Goal: Task Accomplishment & Management: Use online tool/utility

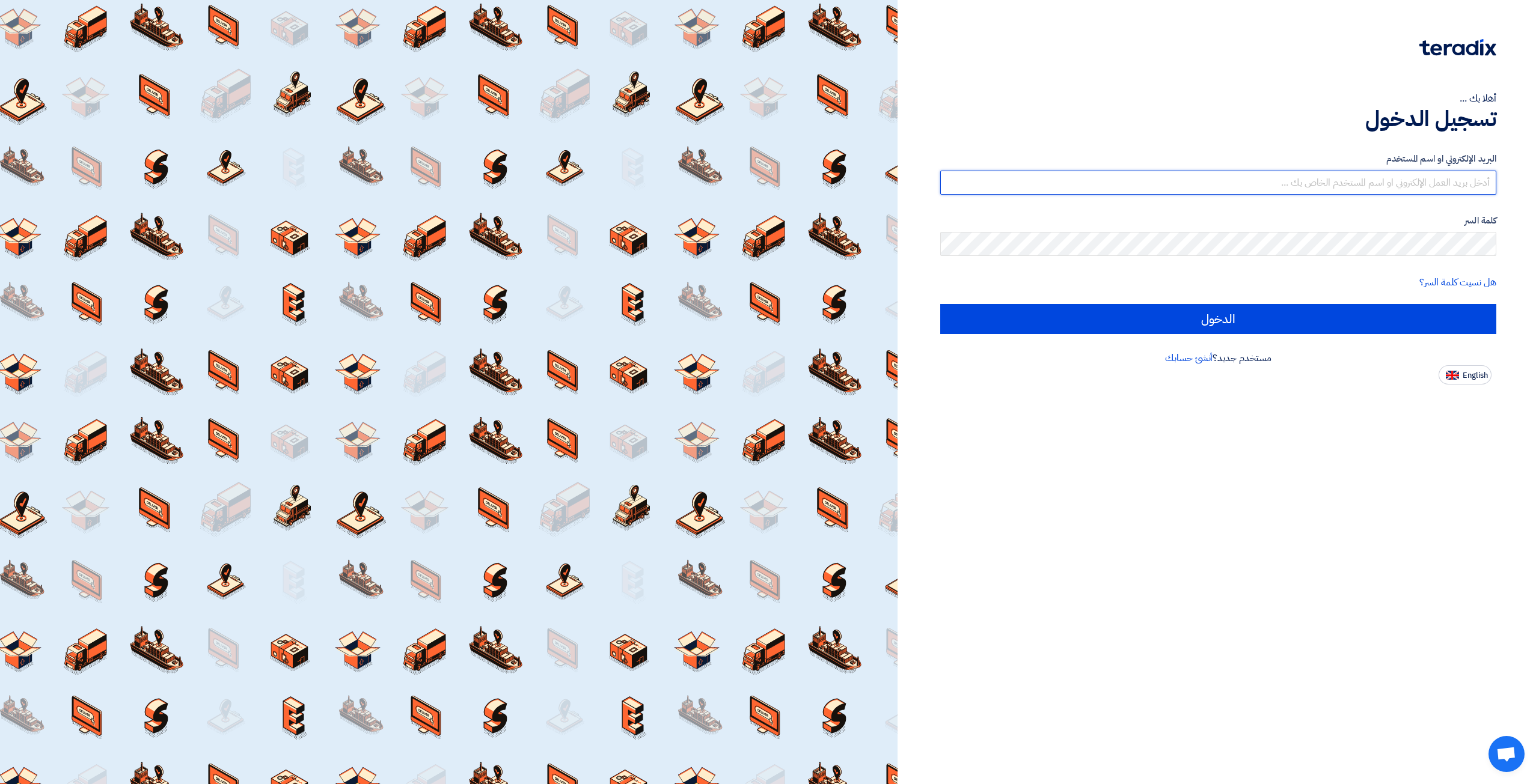
click at [1217, 181] on input "text" at bounding box center [1218, 183] width 556 height 24
type input "[EMAIL_ADDRESS][DOMAIN_NAME]"
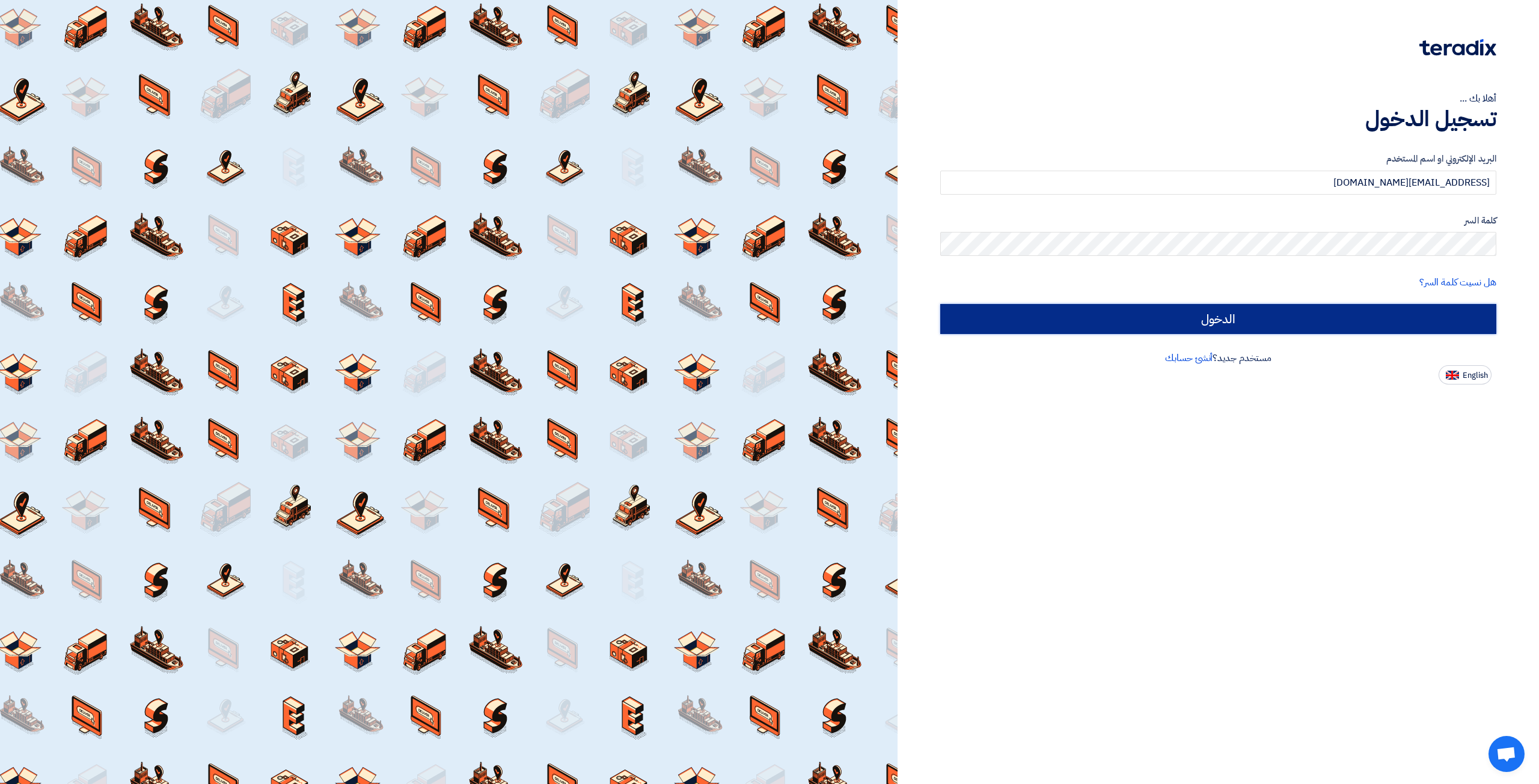
click at [1134, 330] on input "الدخول" at bounding box center [1218, 319] width 556 height 30
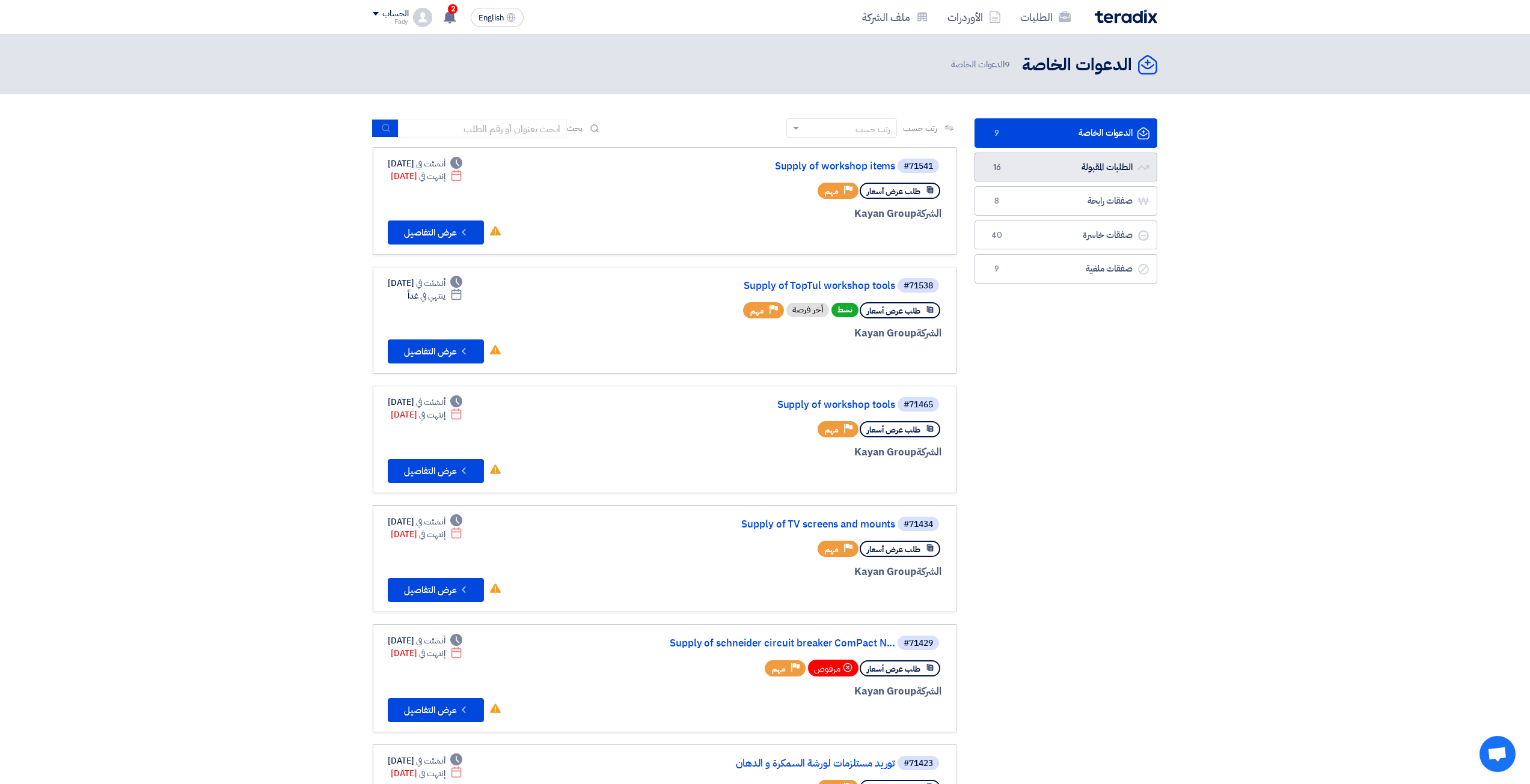
click at [1058, 163] on link "الطلبات المقبولة الطلبات المقبولة 16" at bounding box center [1066, 167] width 183 height 29
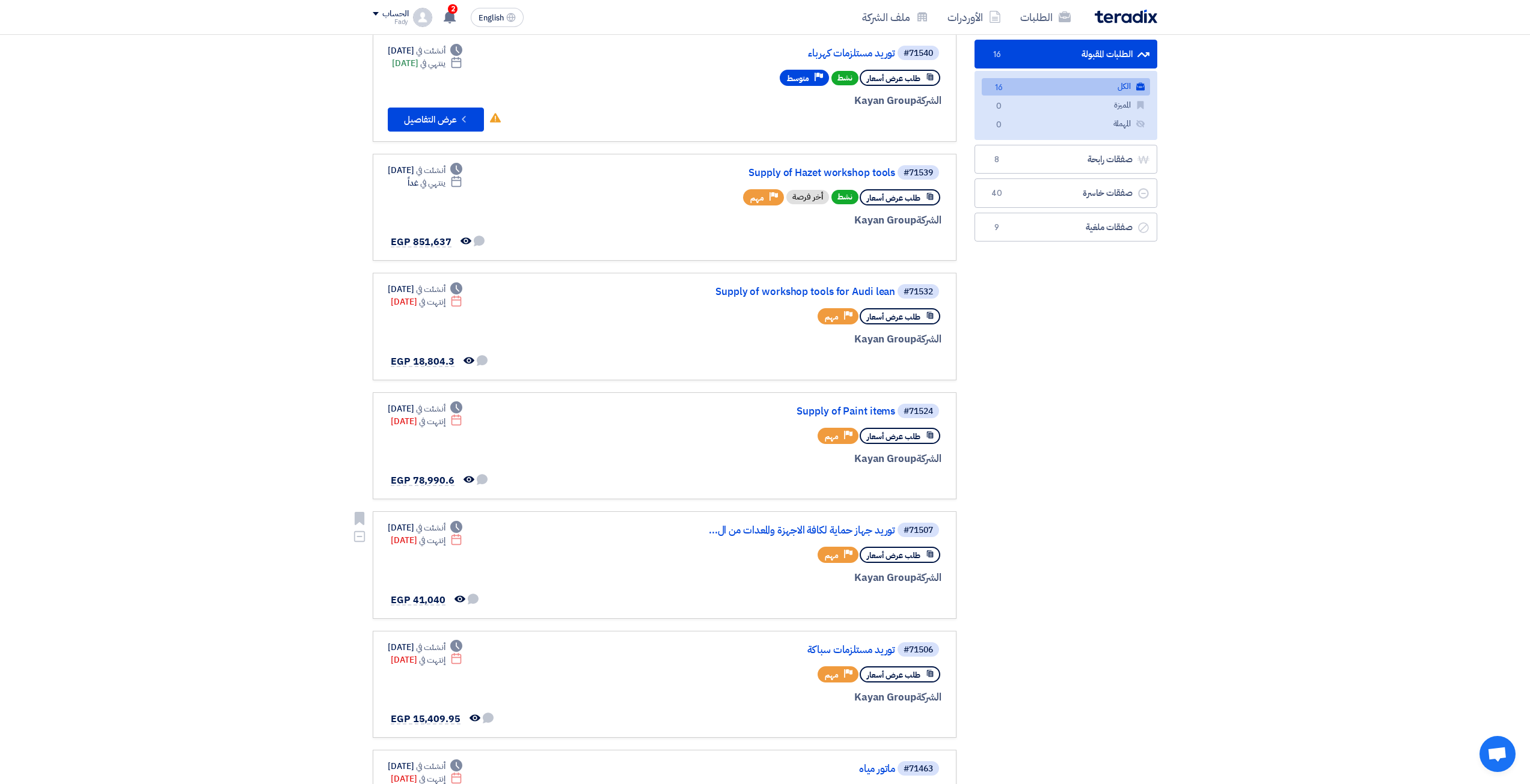
scroll to position [120, 0]
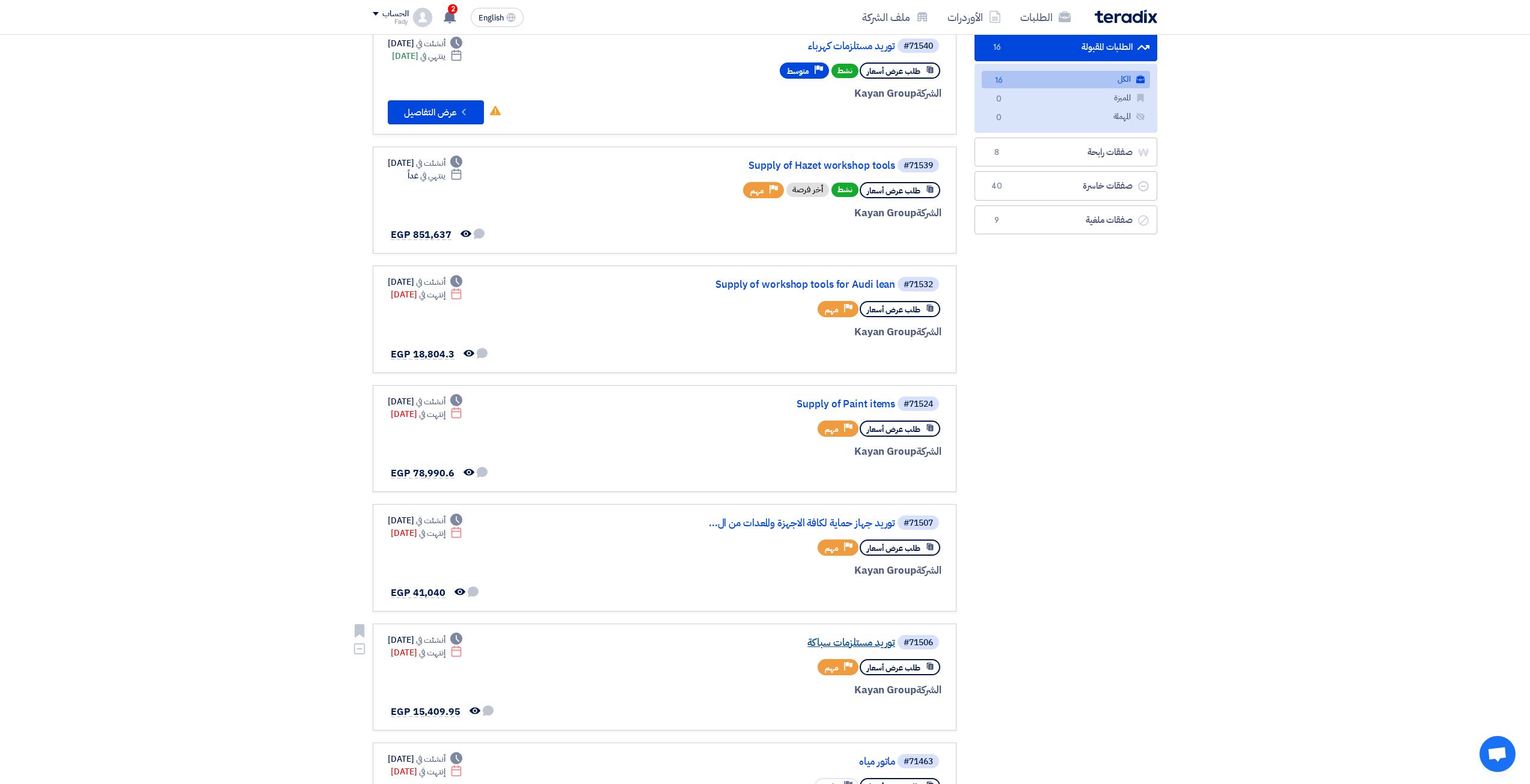
click at [869, 638] on link "توريد مستلزمات سباكة" at bounding box center [775, 643] width 240 height 10
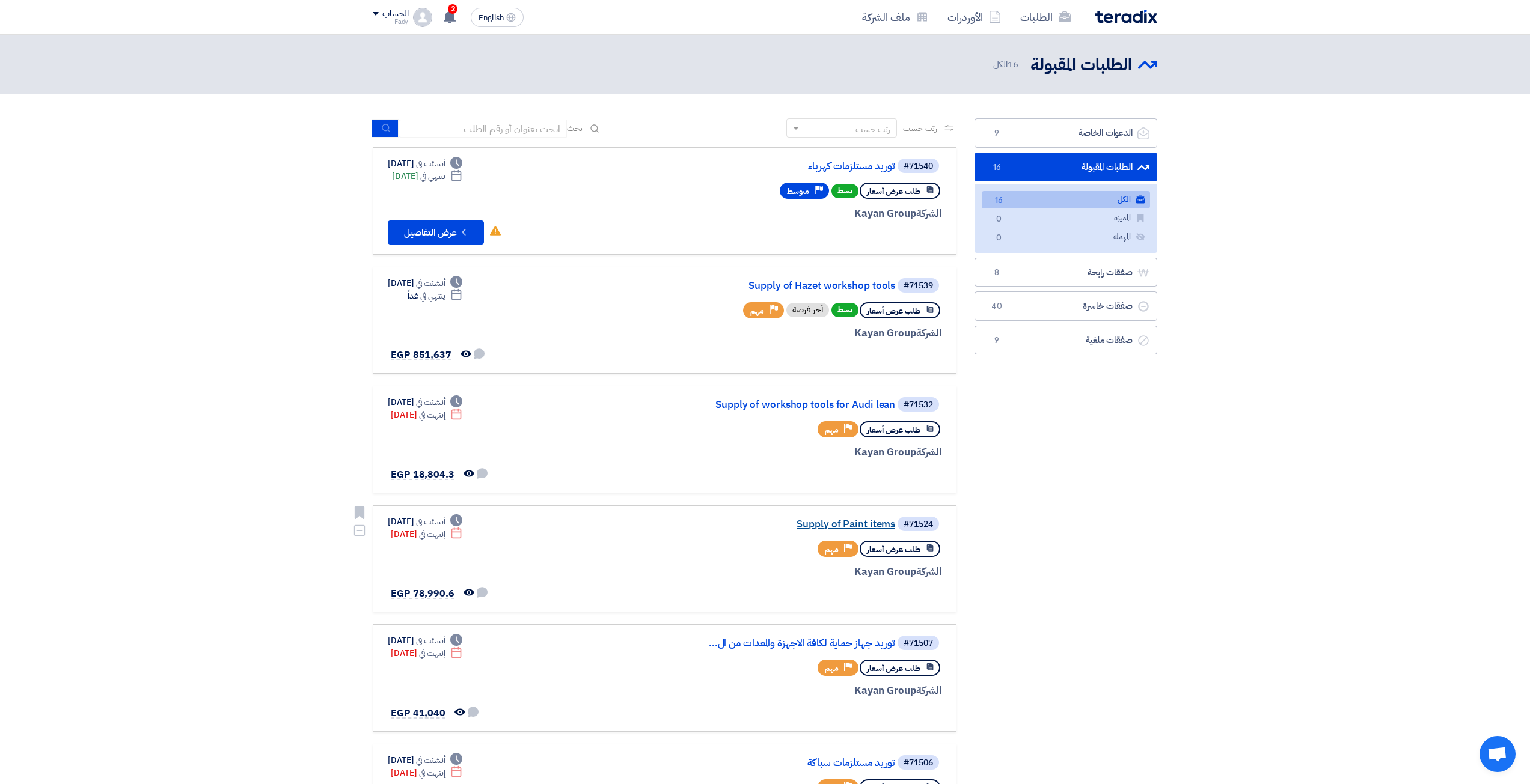
click at [875, 523] on link "Supply of Paint items" at bounding box center [775, 524] width 240 height 10
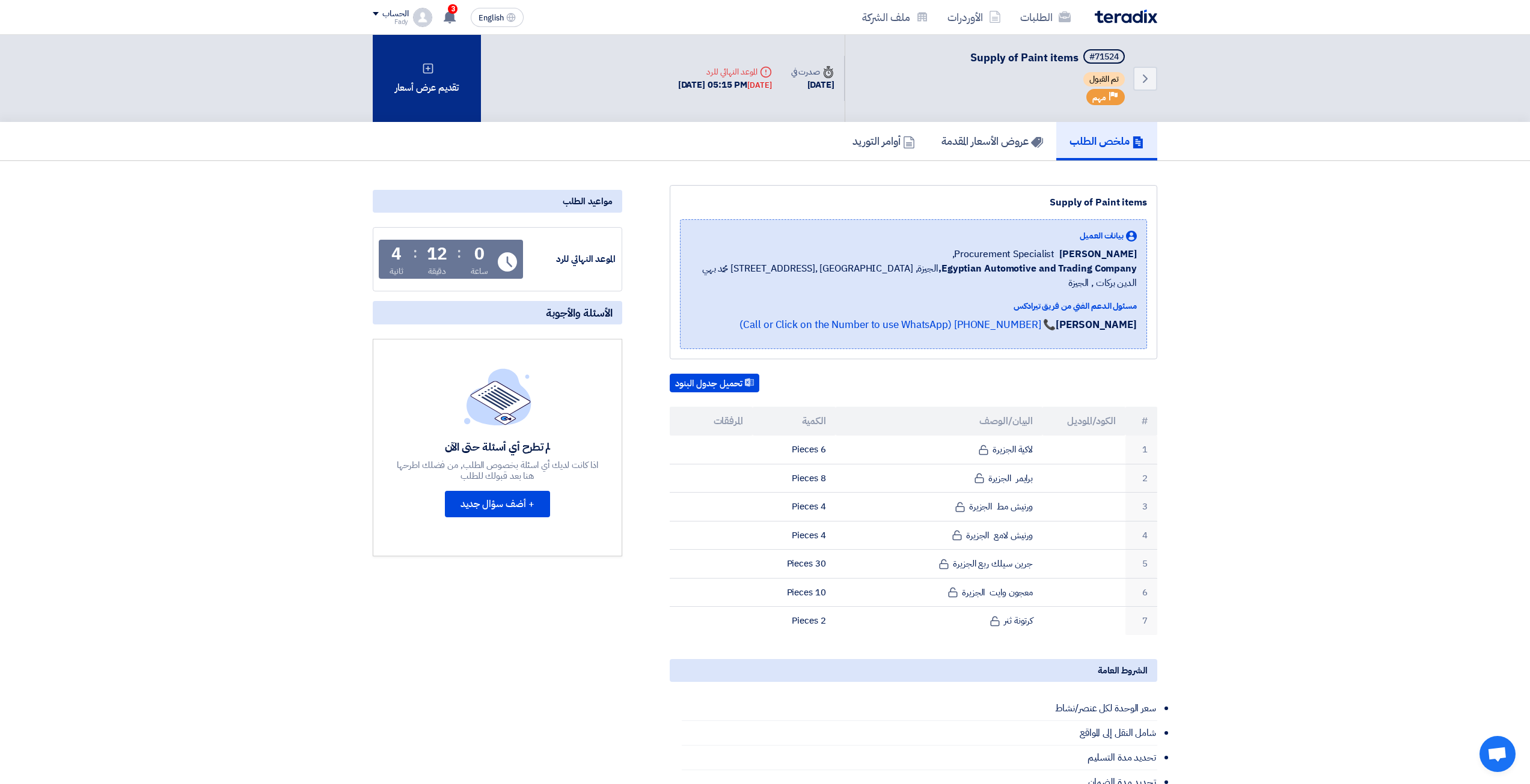
click at [431, 90] on div "تقديم عرض أسعار" at bounding box center [426, 78] width 108 height 87
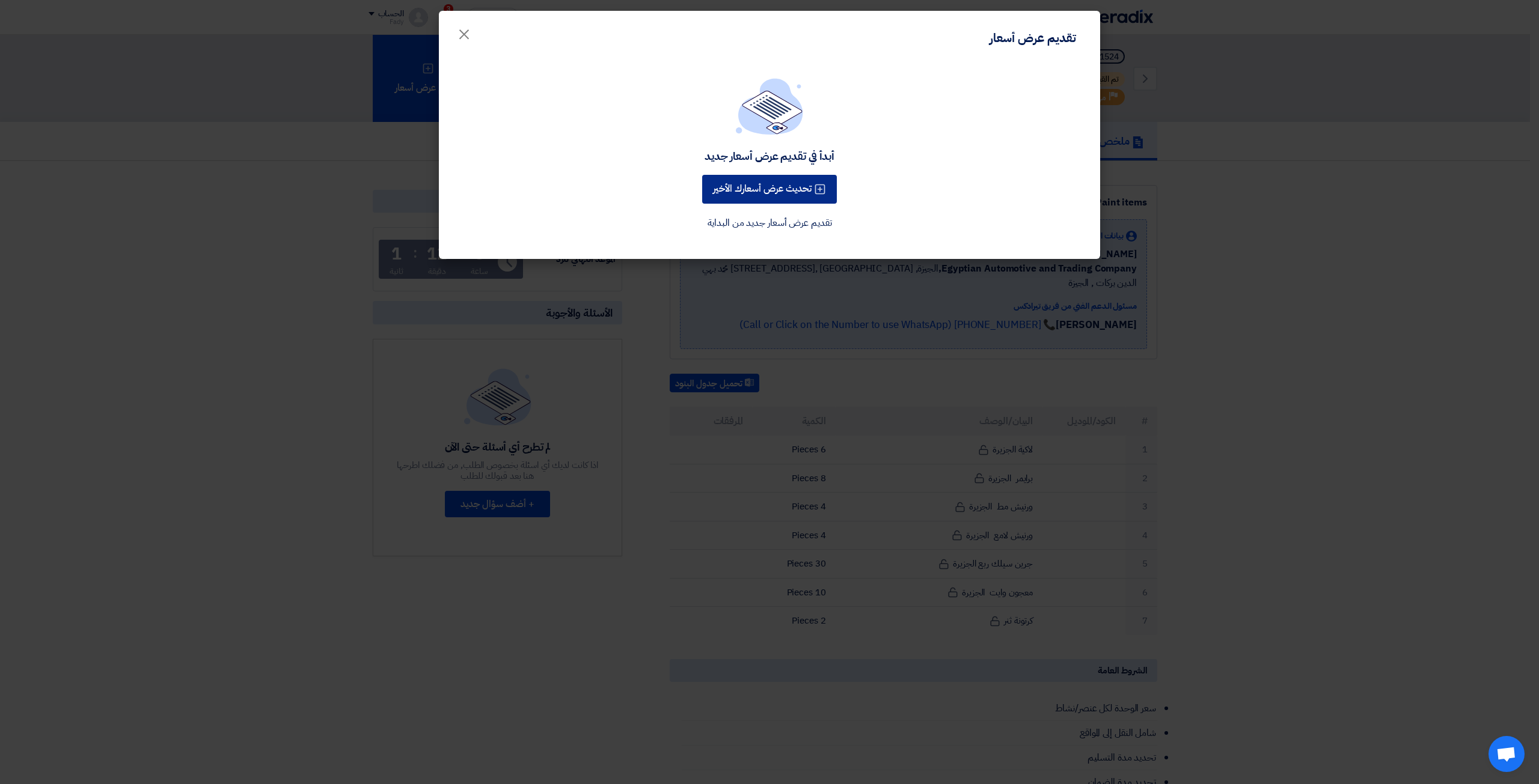
click at [772, 195] on button "تحديث عرض أسعارك الأخير" at bounding box center [770, 189] width 134 height 29
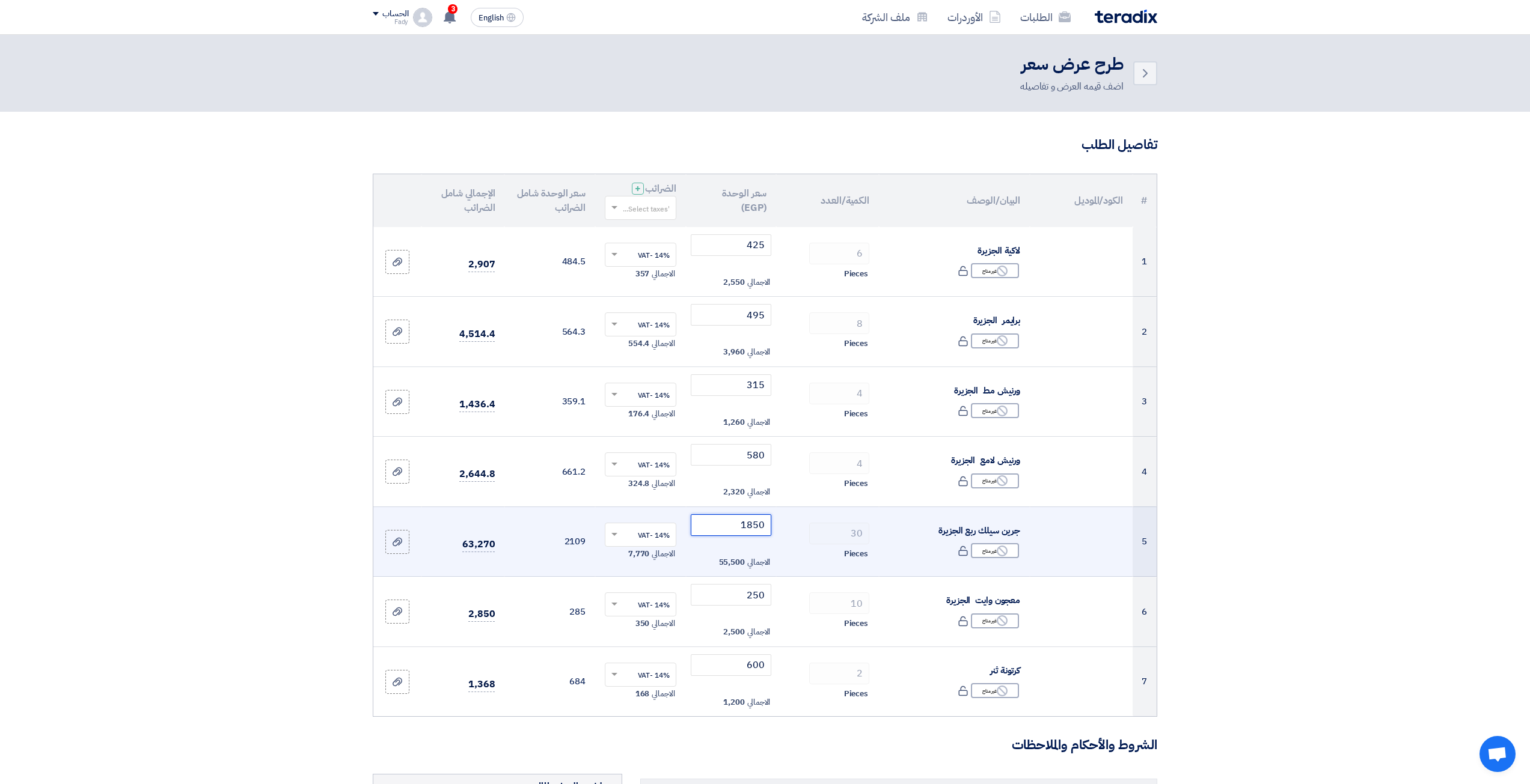
click at [741, 523] on input "1850" at bounding box center [731, 524] width 81 height 22
click at [742, 523] on input "1850" at bounding box center [731, 524] width 81 height 22
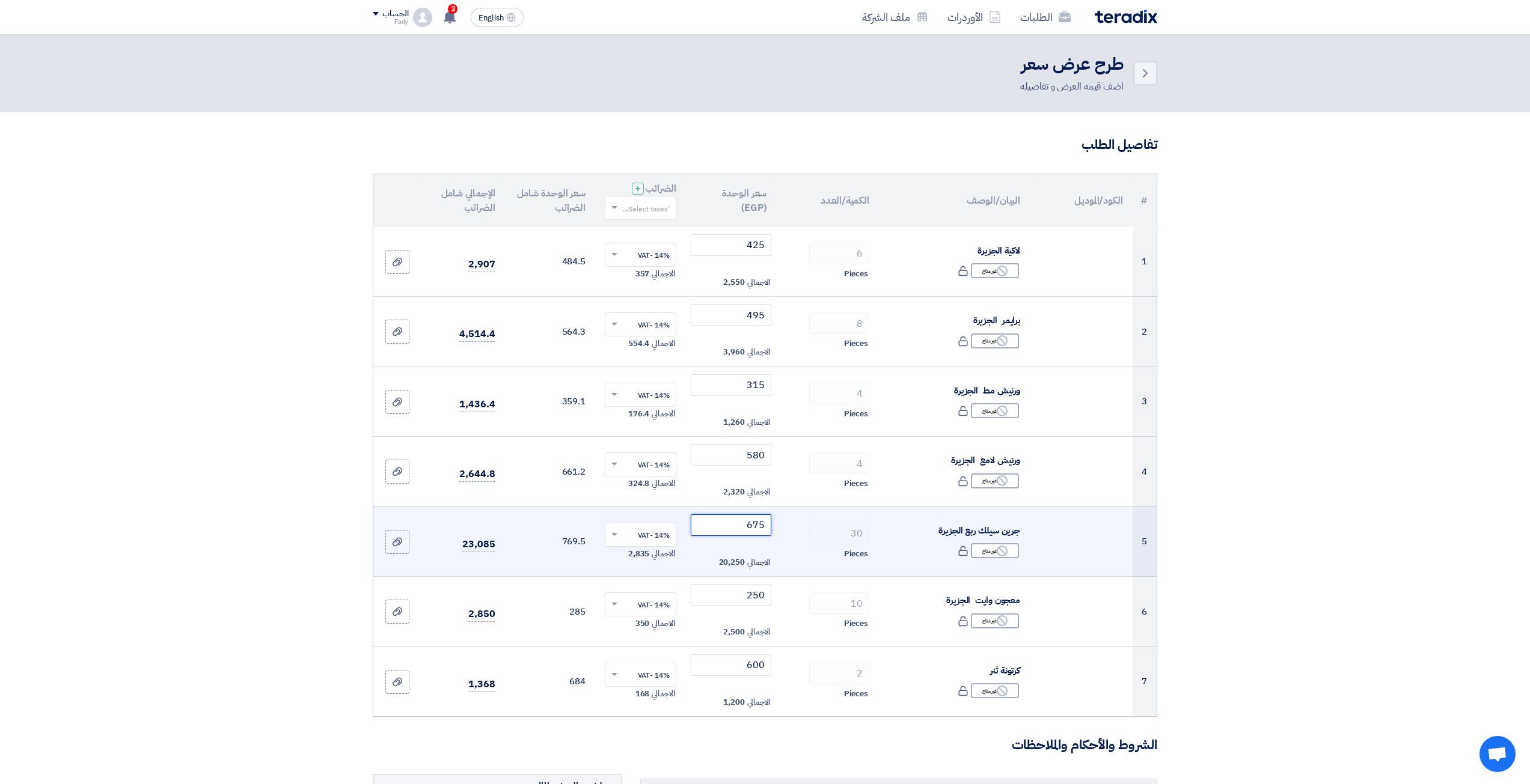
drag, startPoint x: 752, startPoint y: 526, endPoint x: 777, endPoint y: 527, distance: 25.0
click at [777, 527] on tr "5 جرين سيلك ربع الجزيرة Reject غير متاح 30 675 ×" at bounding box center [765, 542] width 784 height 70
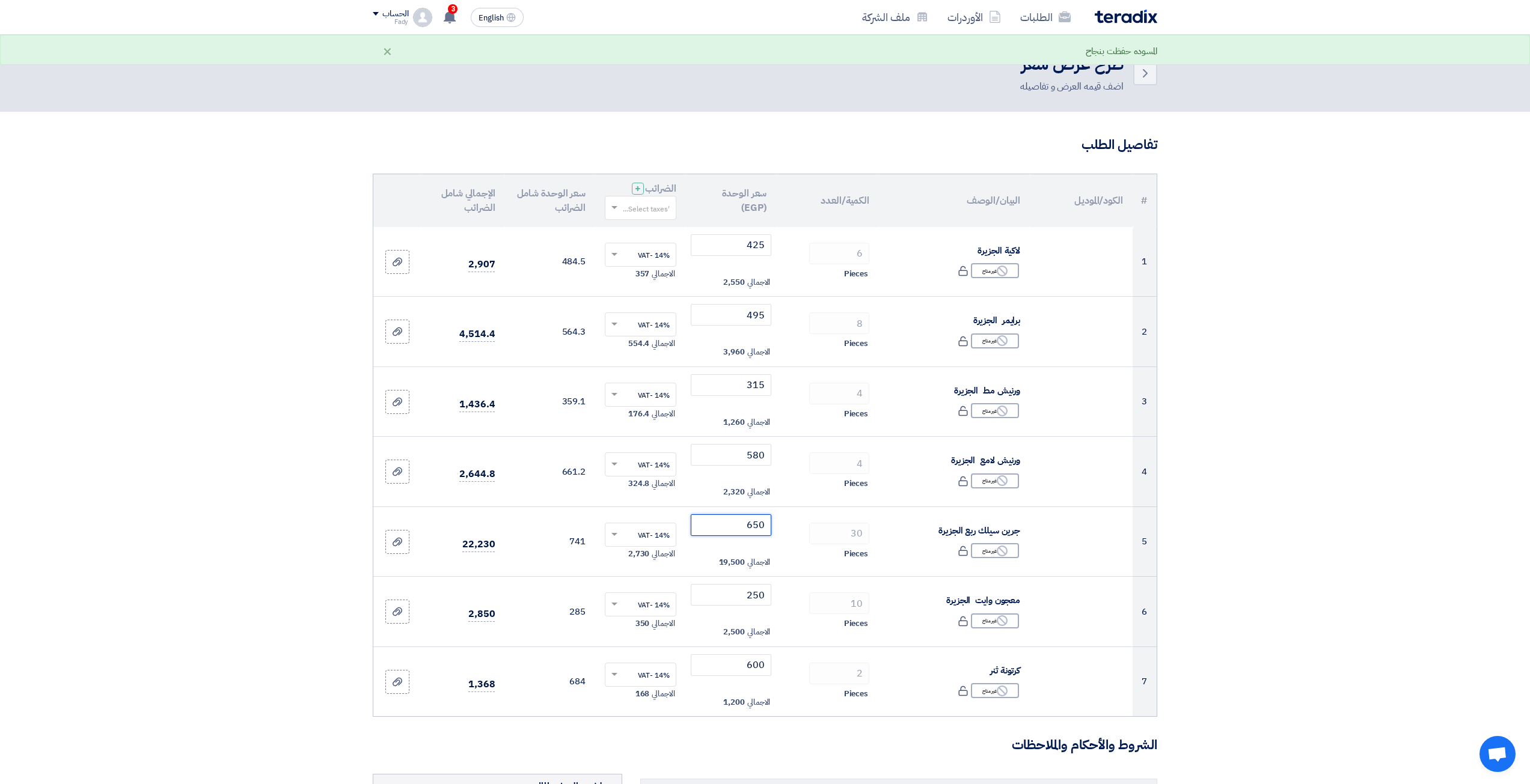
type input "650"
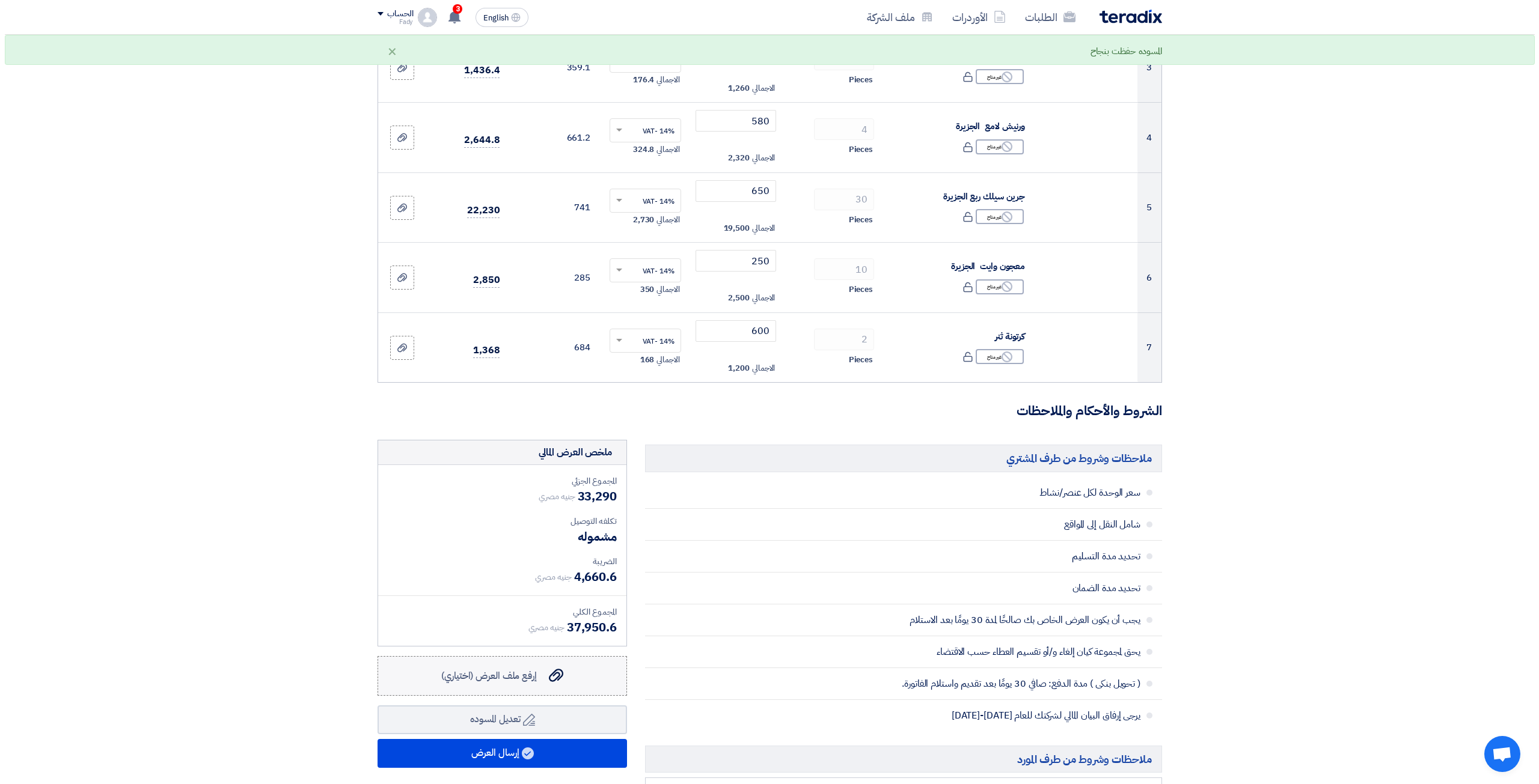
scroll to position [421, 0]
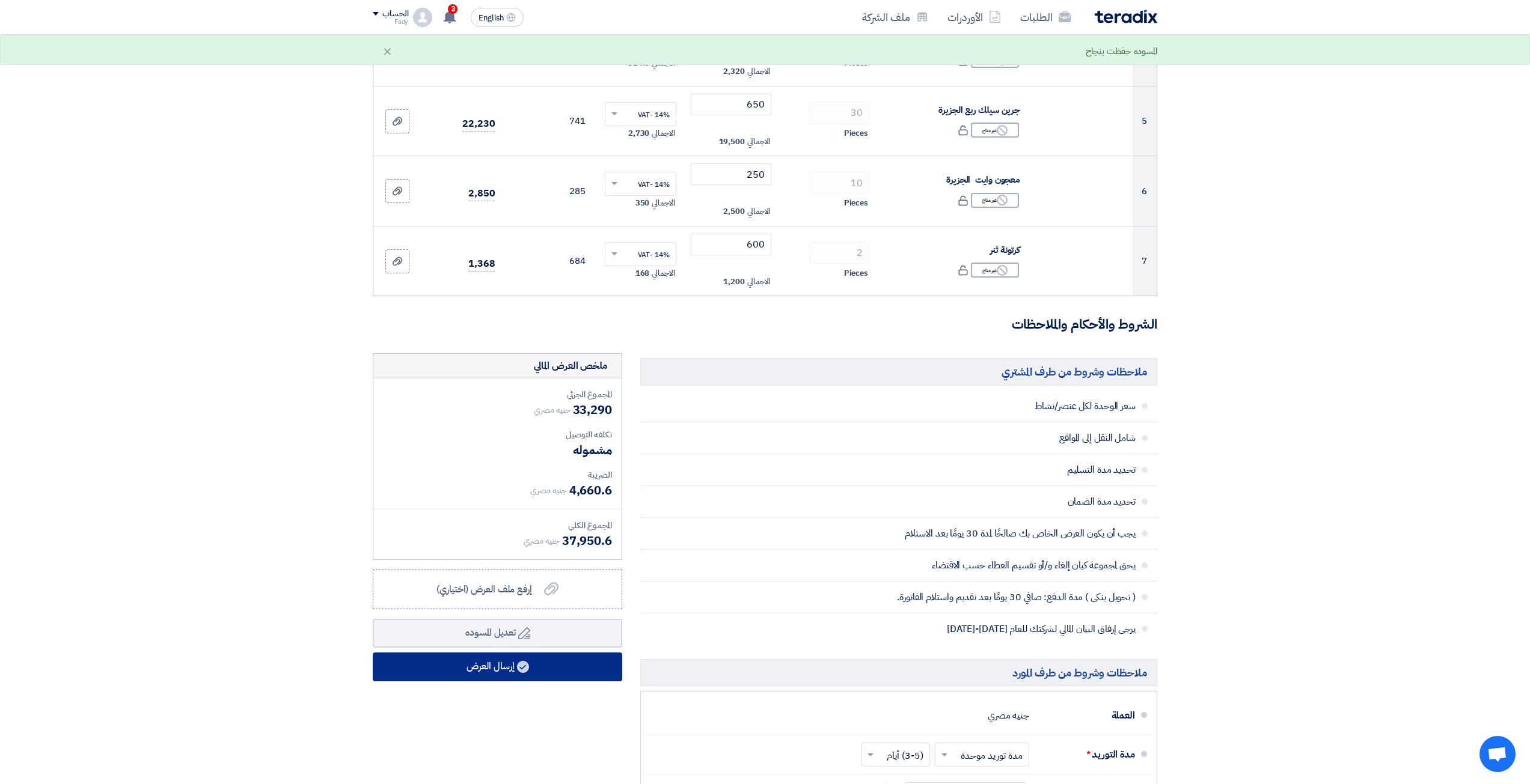
click at [487, 672] on button "إرسال العرض" at bounding box center [497, 667] width 249 height 29
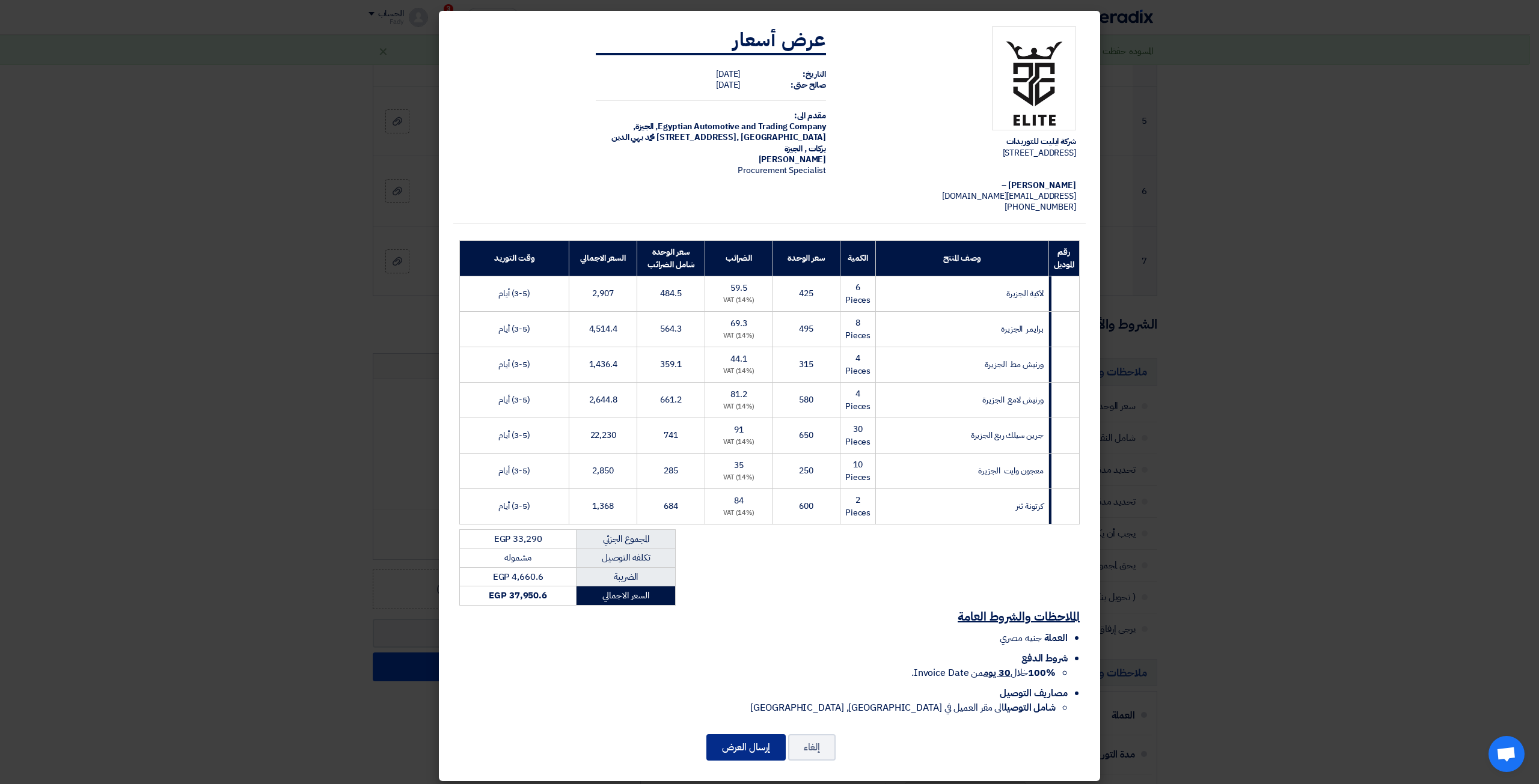
click at [771, 744] on button "إرسال العرض" at bounding box center [746, 747] width 79 height 26
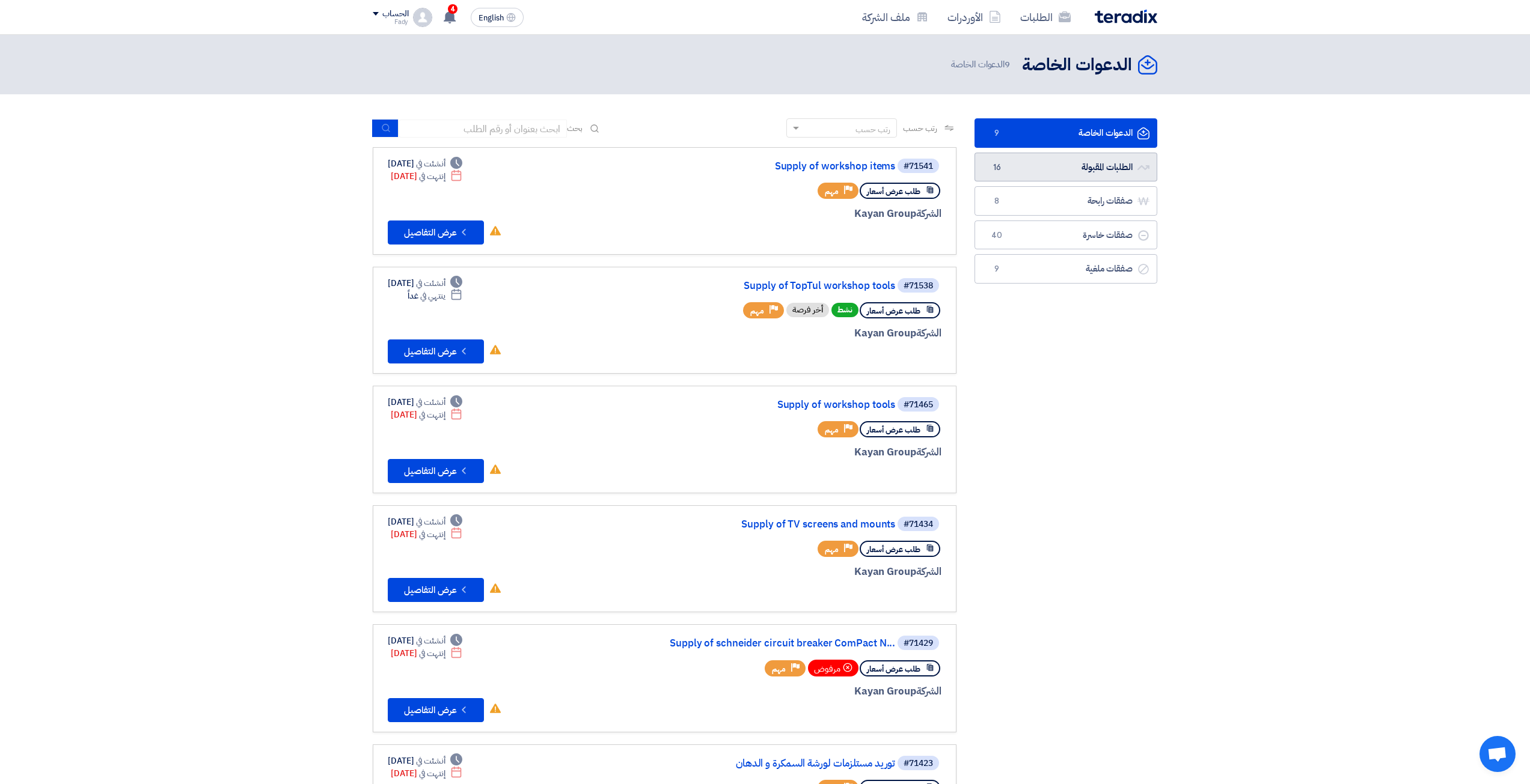
click at [1072, 165] on link "الطلبات المقبولة الطلبات المقبولة 16" at bounding box center [1066, 167] width 183 height 29
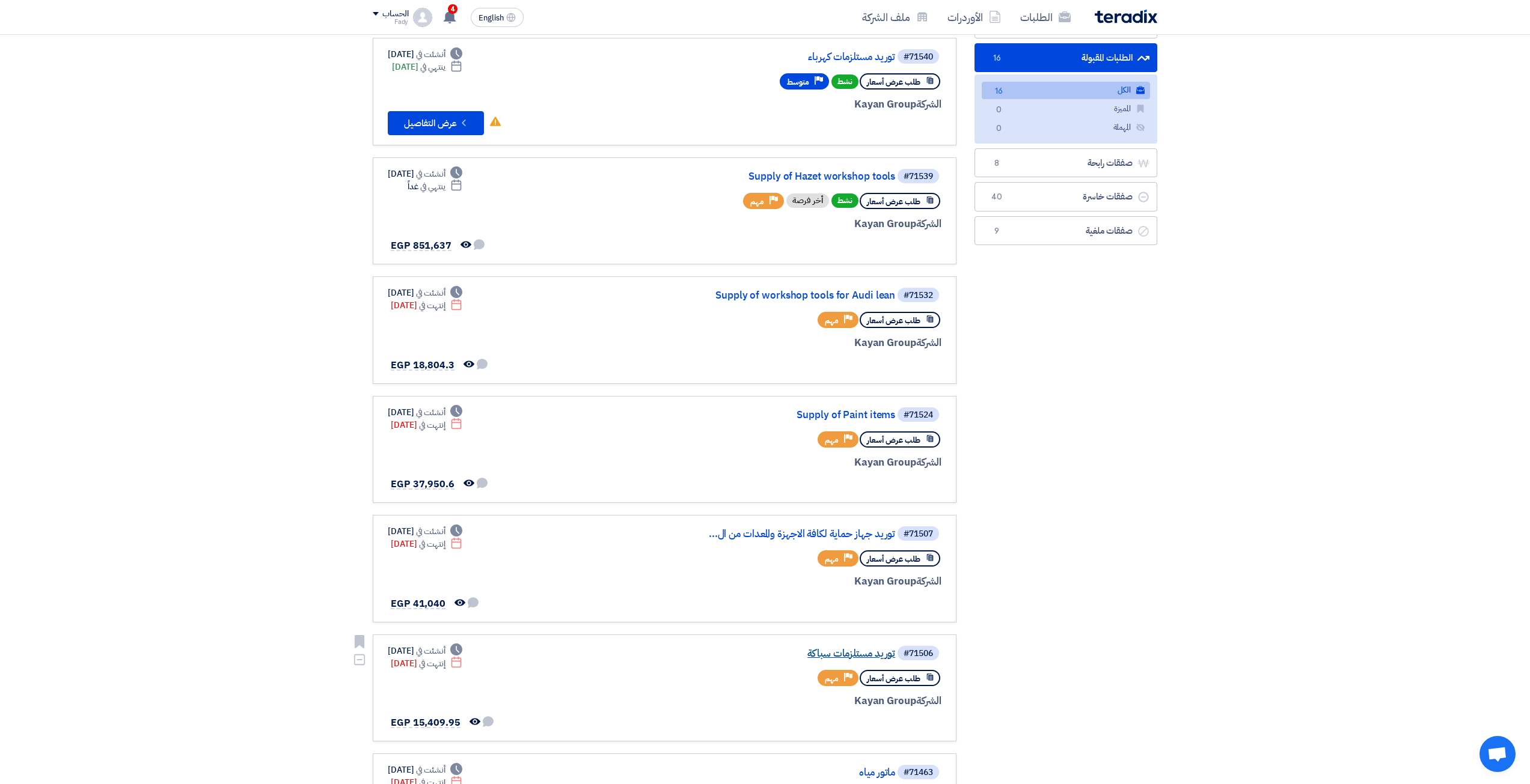
scroll to position [120, 0]
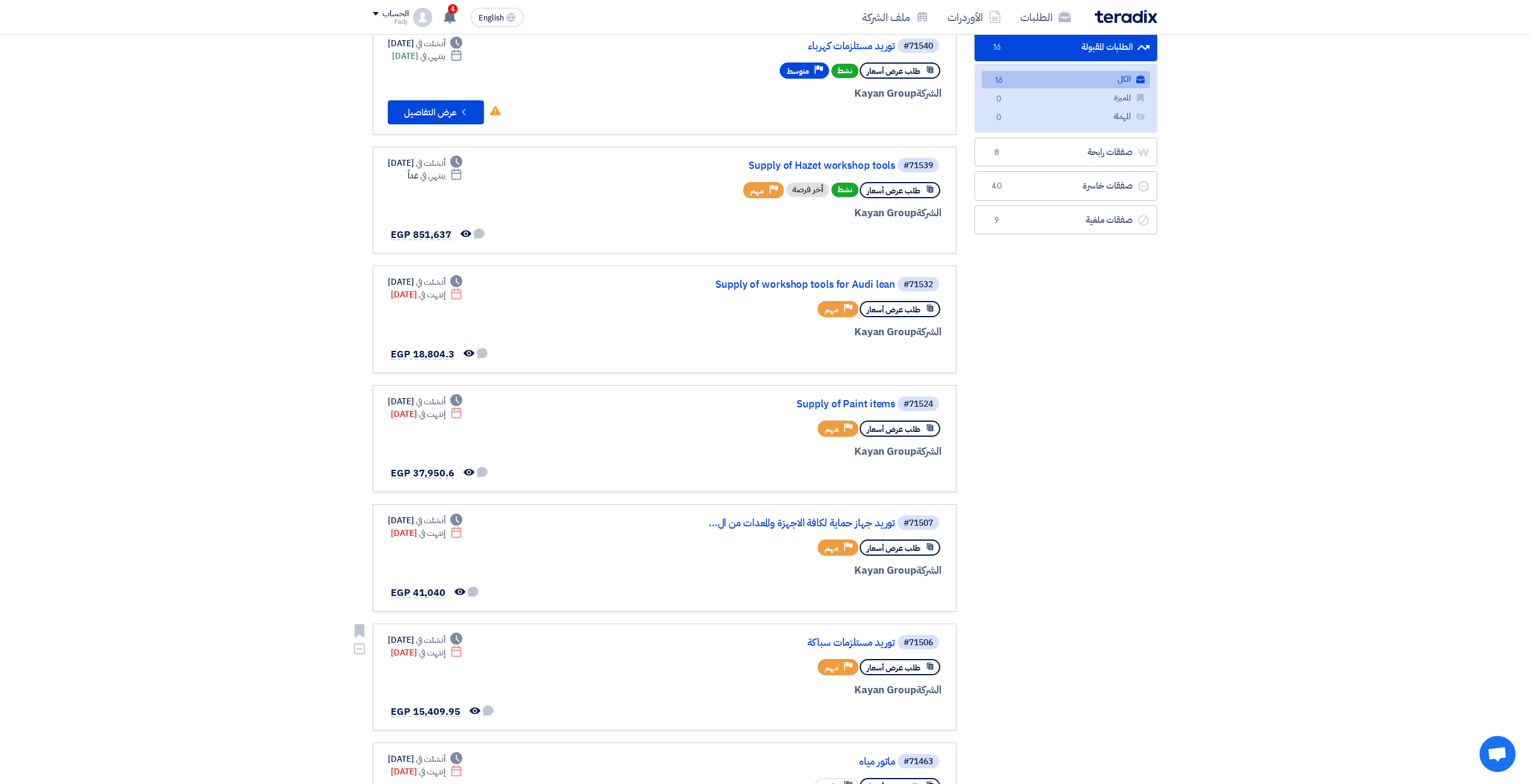
click at [818, 636] on div "#71506 توريد مستلزمات سباكة" at bounding box center [796, 642] width 289 height 17
click at [820, 638] on link "توريد مستلزمات سباكة" at bounding box center [775, 643] width 240 height 10
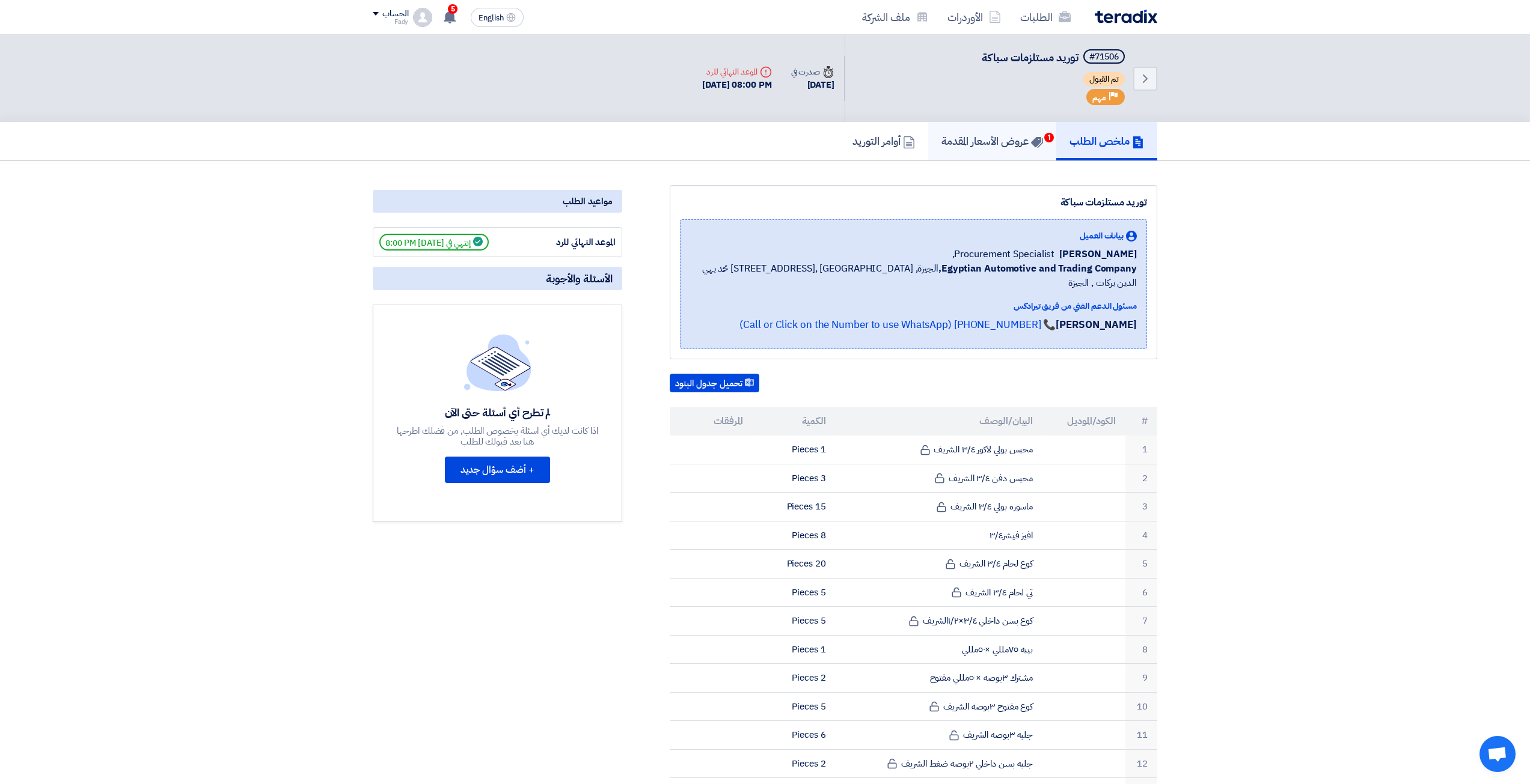
click at [1005, 141] on h5 "عروض الأسعار المقدمة 1" at bounding box center [992, 141] width 102 height 14
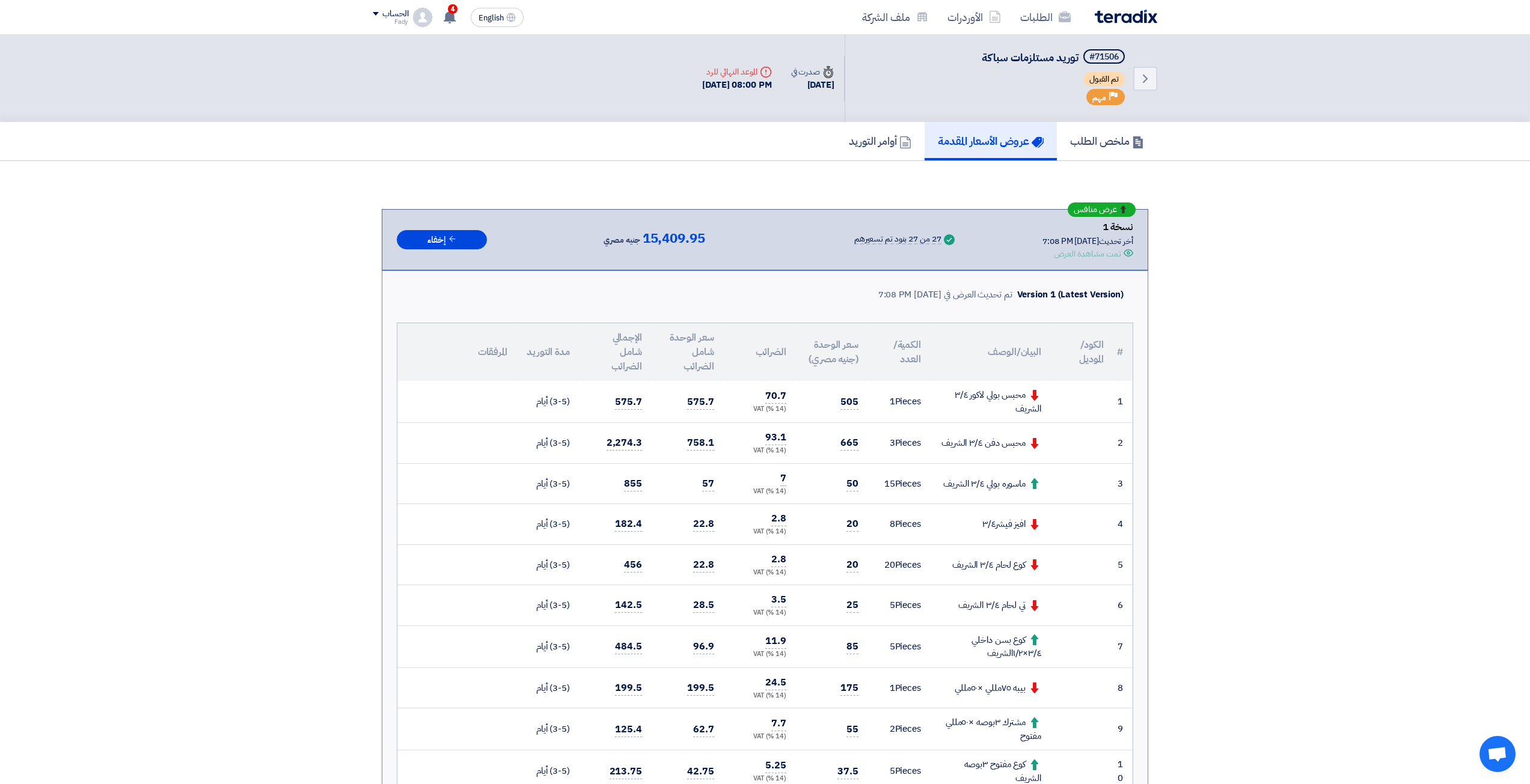
click at [746, 66] on div "Deadline الموعد النهائي للرد" at bounding box center [737, 72] width 69 height 13
click at [732, 71] on div "Deadline الموعد النهائي للرد" at bounding box center [737, 72] width 69 height 13
click at [706, 82] on div "[DATE] 08:00 PM" at bounding box center [737, 85] width 69 height 14
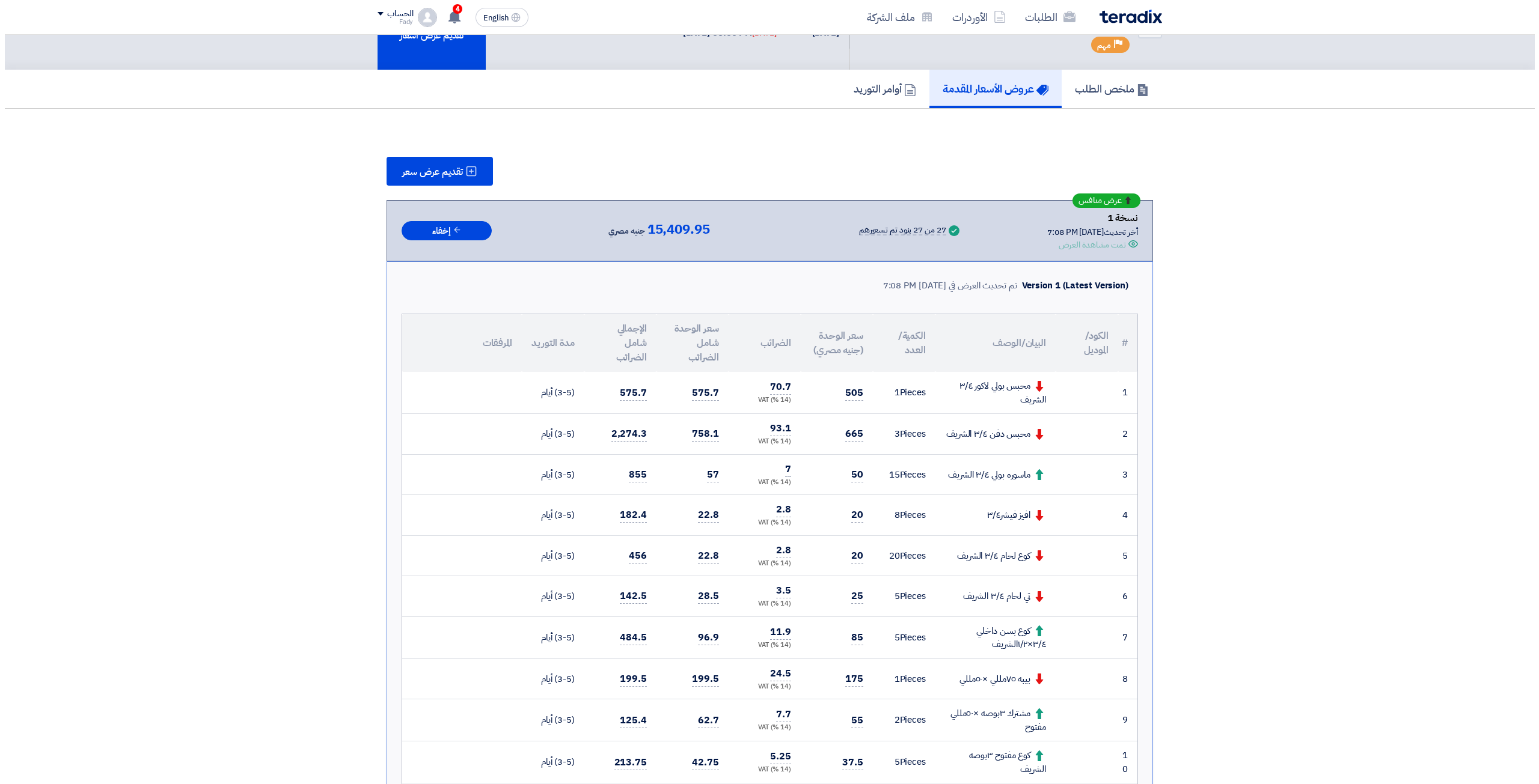
scroll to position [60, 0]
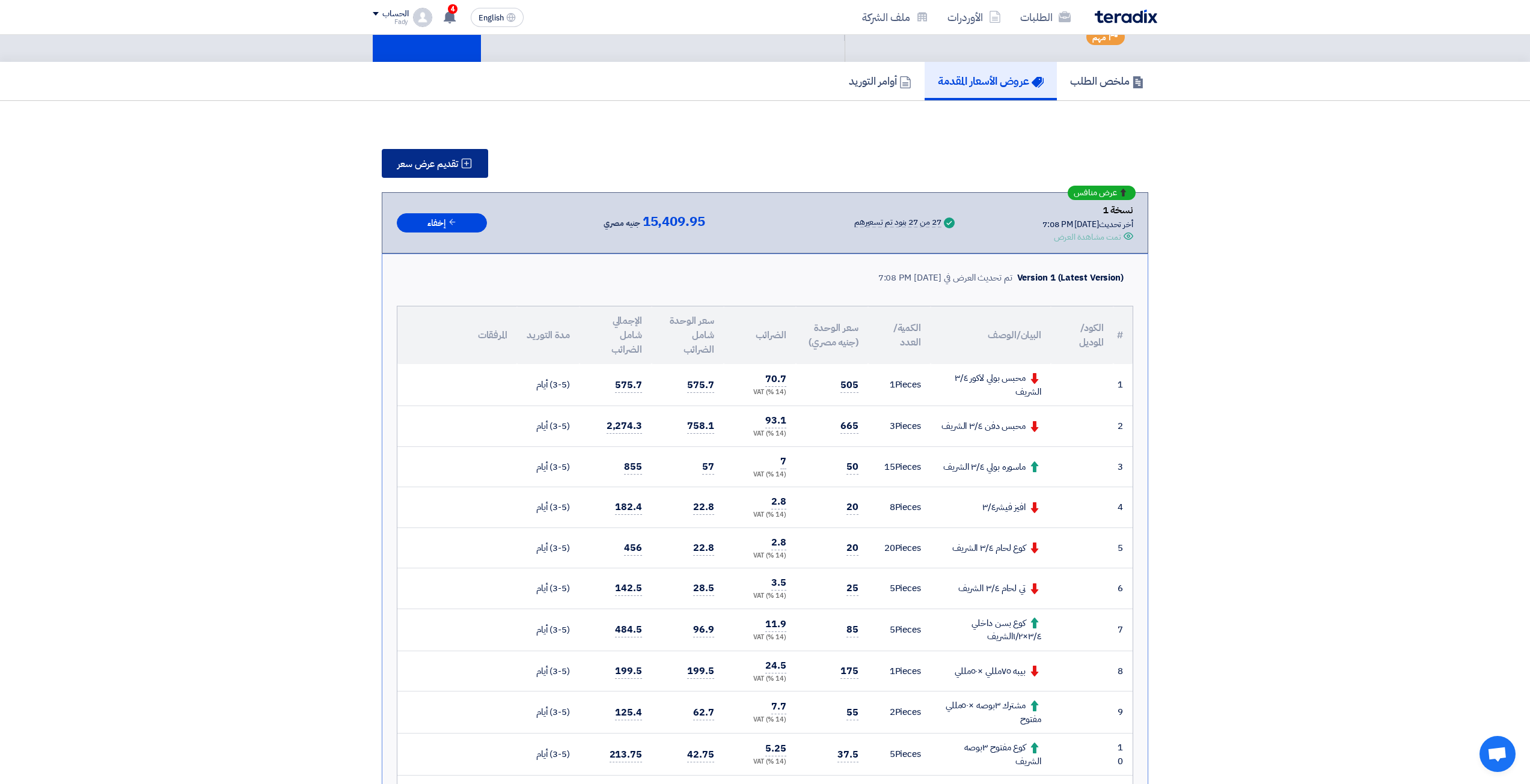
click at [478, 165] on button "تقديم عرض سعر" at bounding box center [434, 163] width 107 height 29
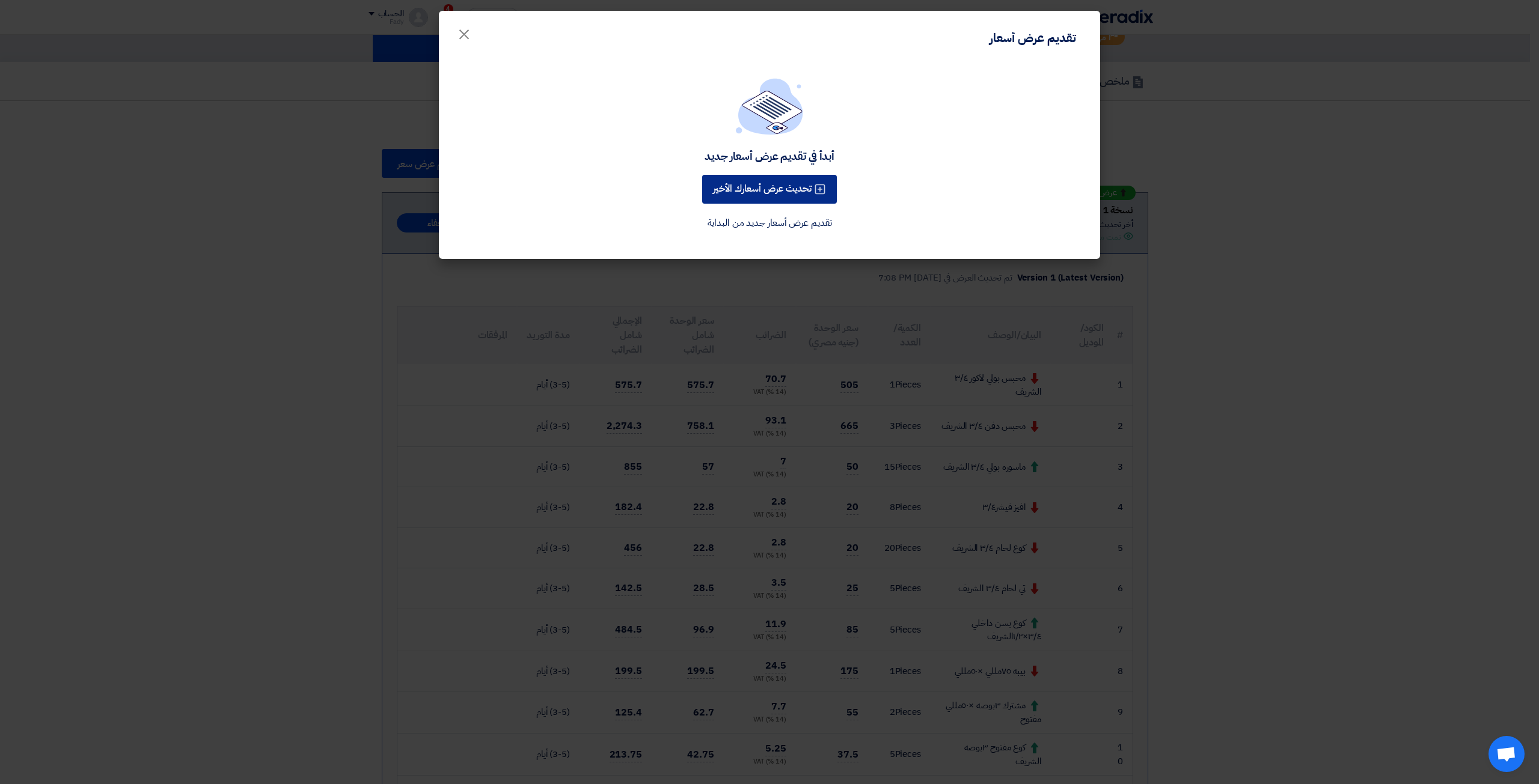
click at [771, 177] on button "تحديث عرض أسعارك الأخير" at bounding box center [770, 189] width 134 height 29
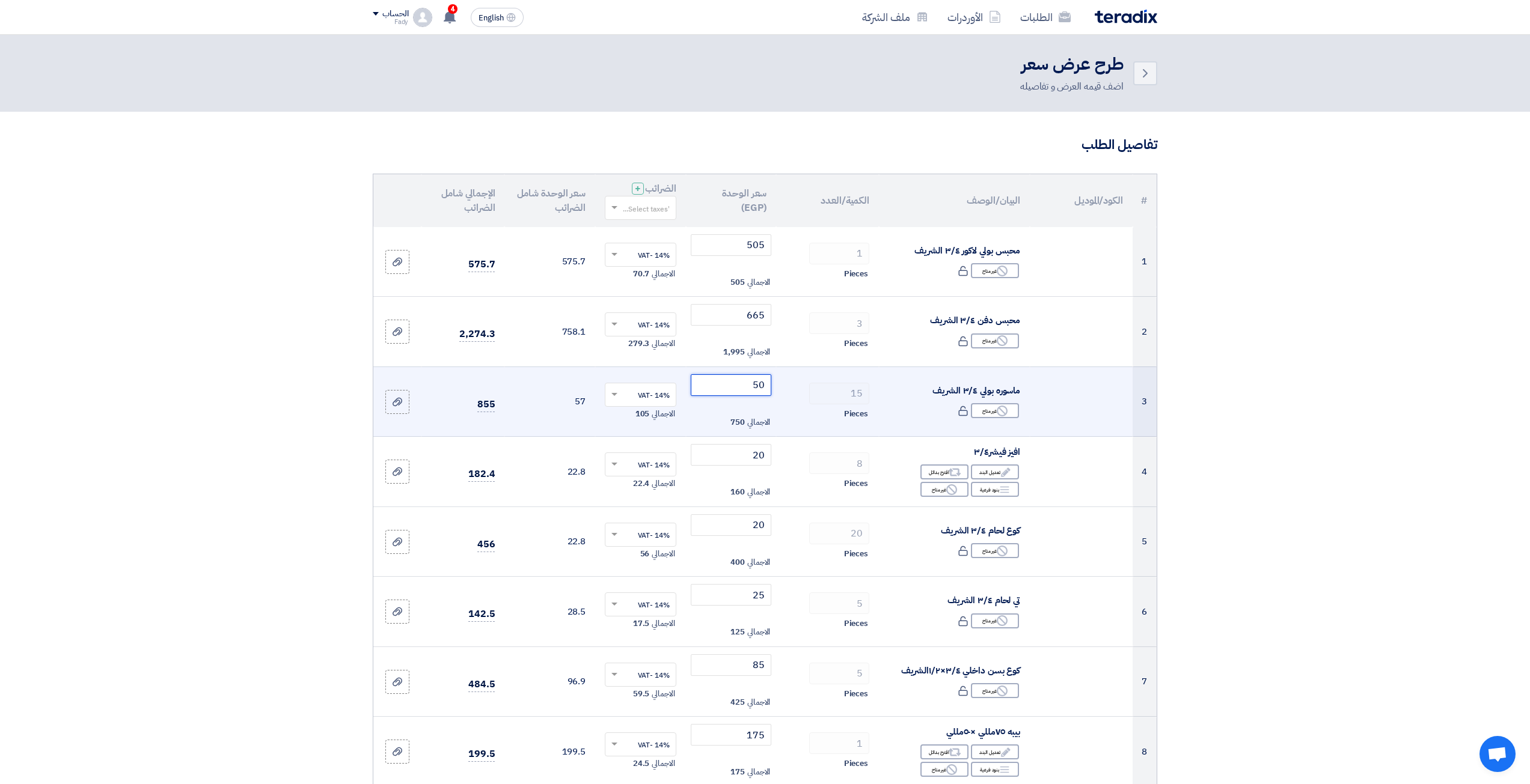
click at [741, 375] on input "50" at bounding box center [731, 385] width 81 height 22
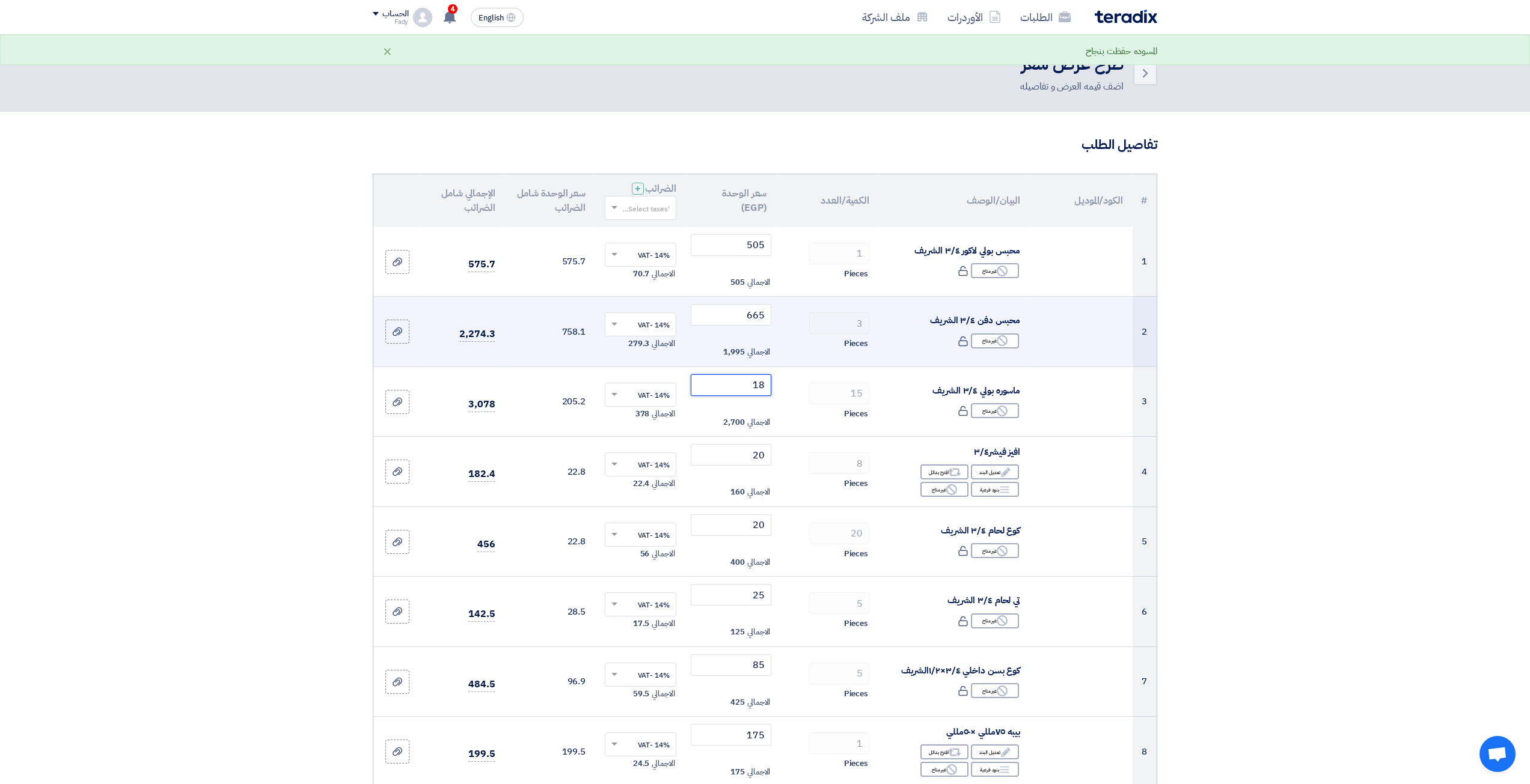
type input "1"
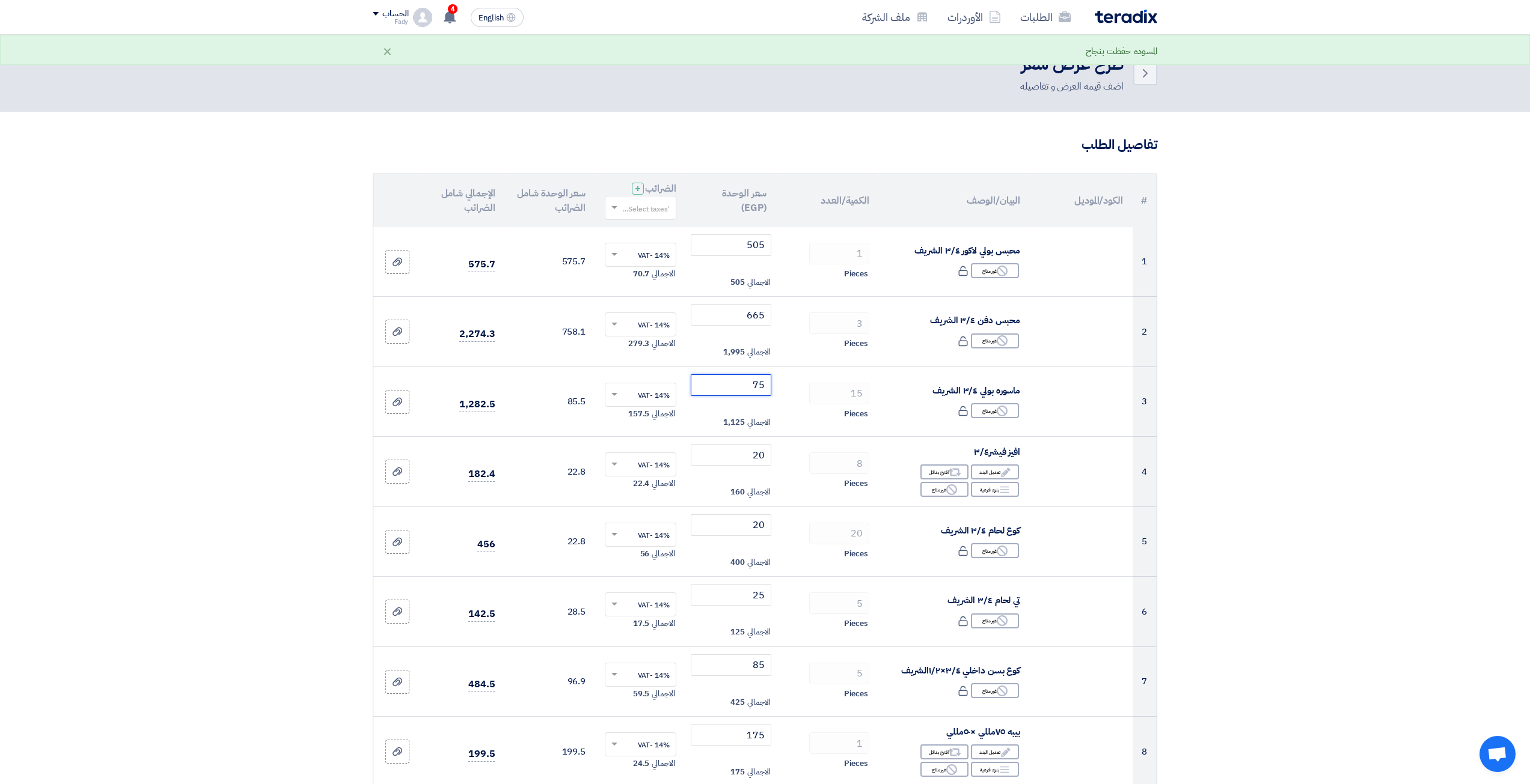
type input "7"
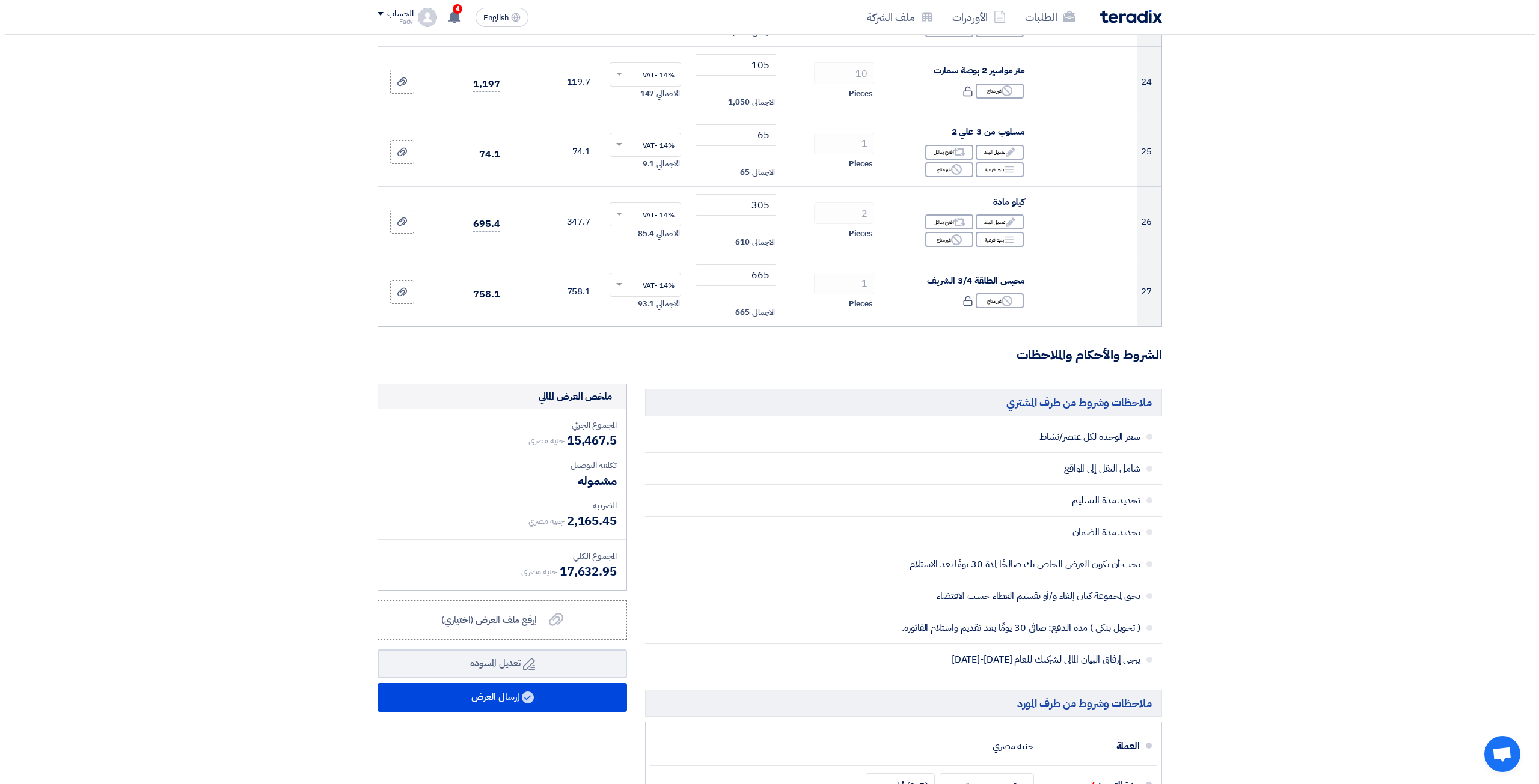
scroll to position [2043, 0]
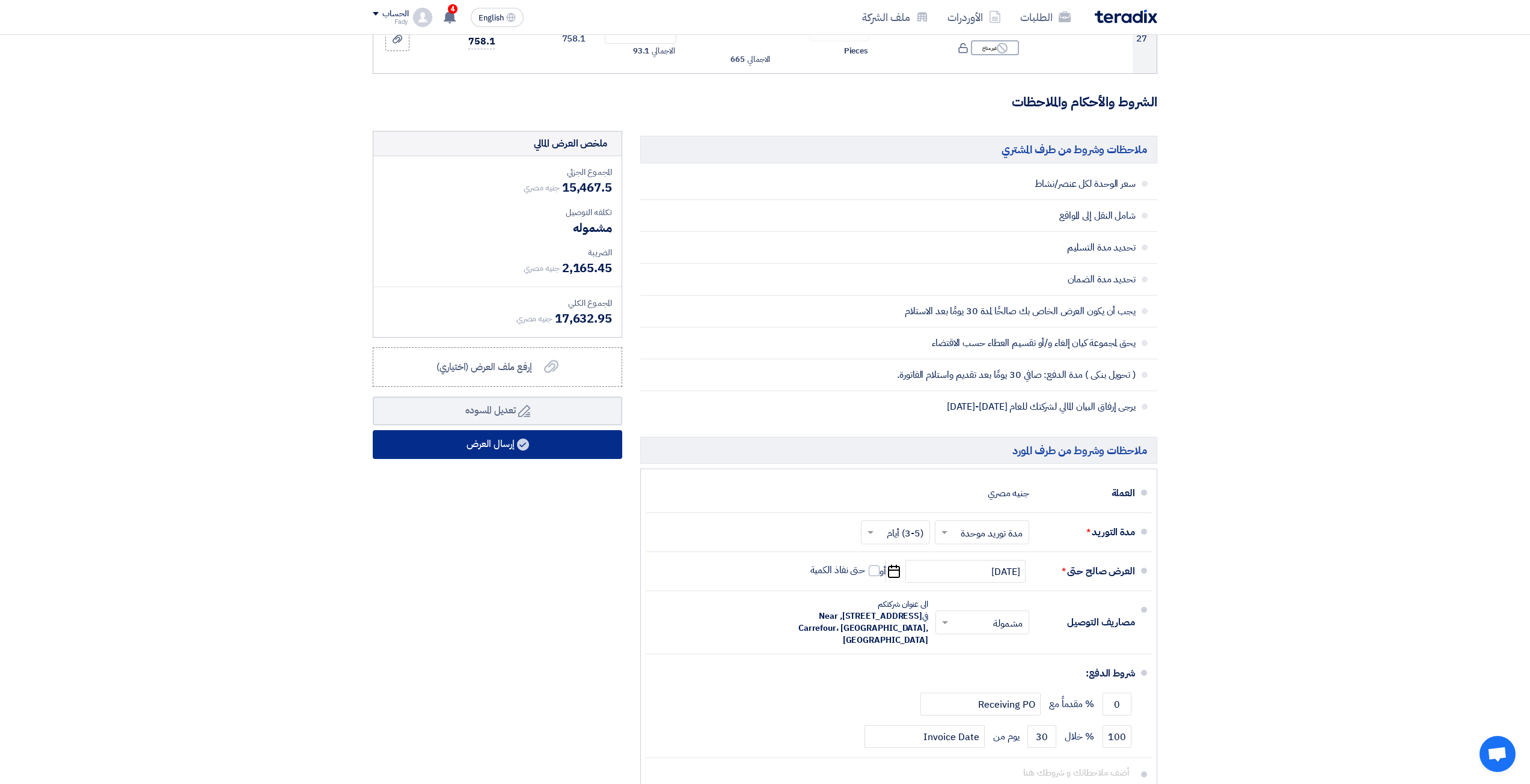
type input "180"
click at [513, 453] on button "إرسال العرض" at bounding box center [497, 445] width 249 height 29
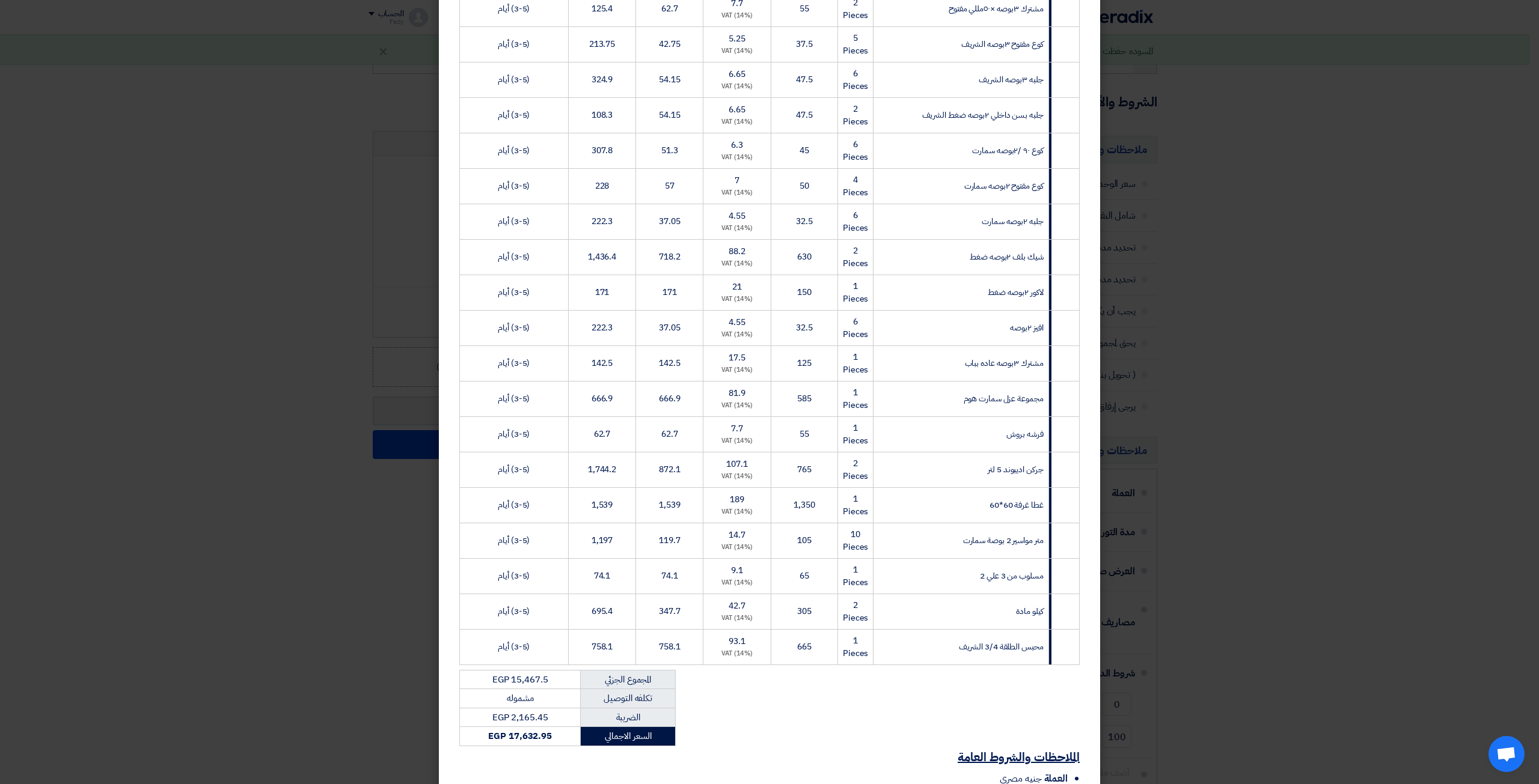
scroll to position [716, 0]
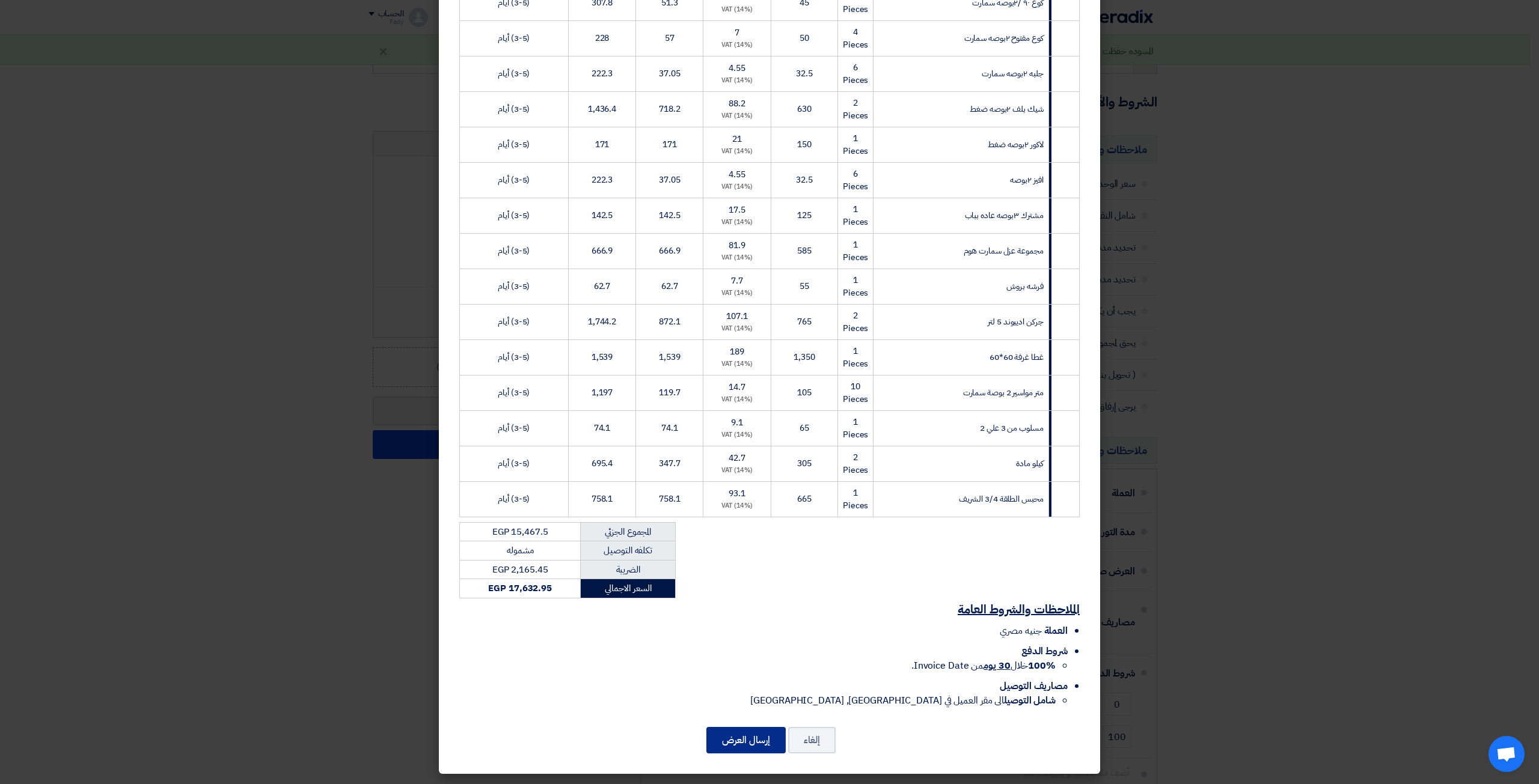
click at [756, 736] on button "إرسال العرض" at bounding box center [746, 740] width 79 height 26
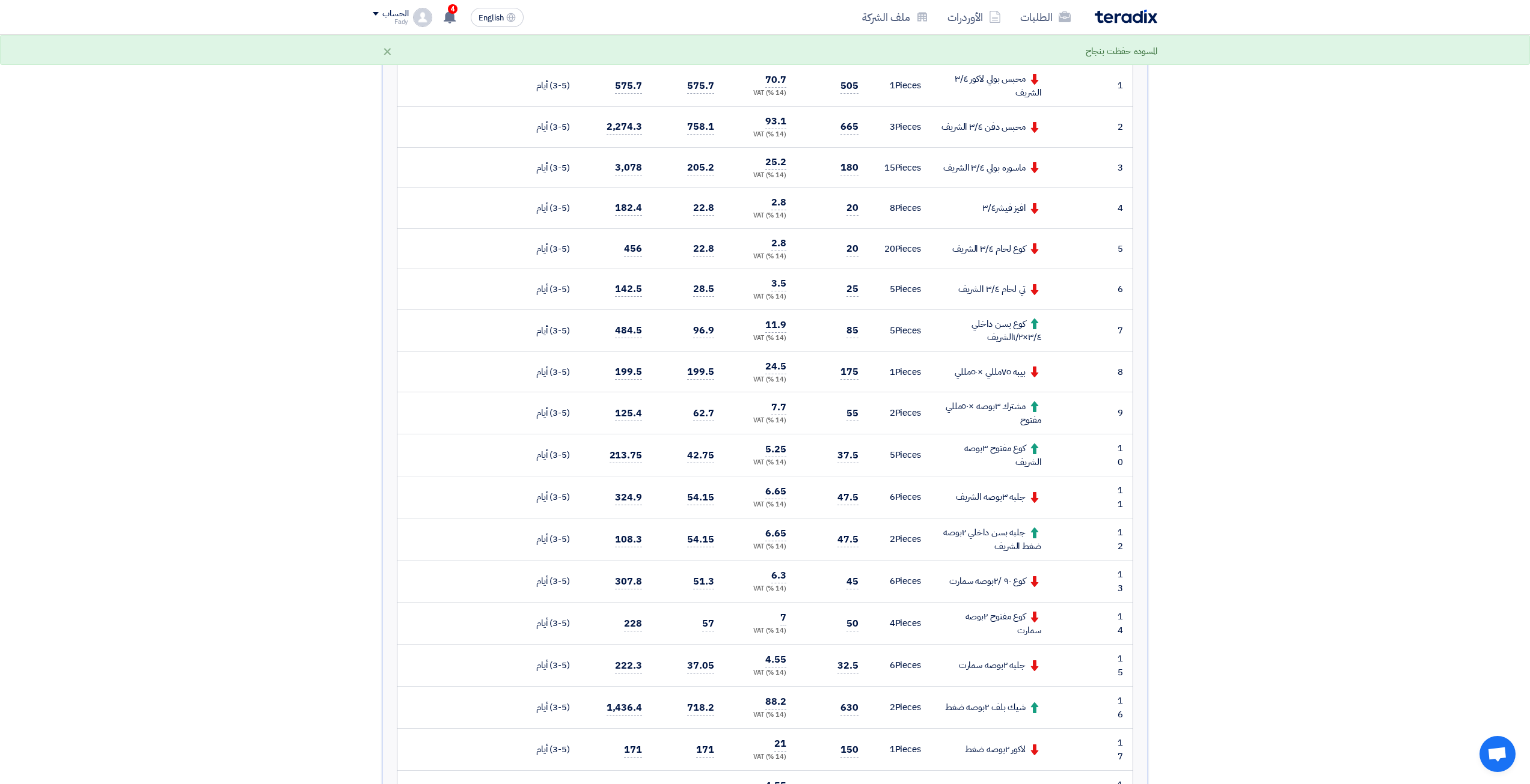
scroll to position [360, 0]
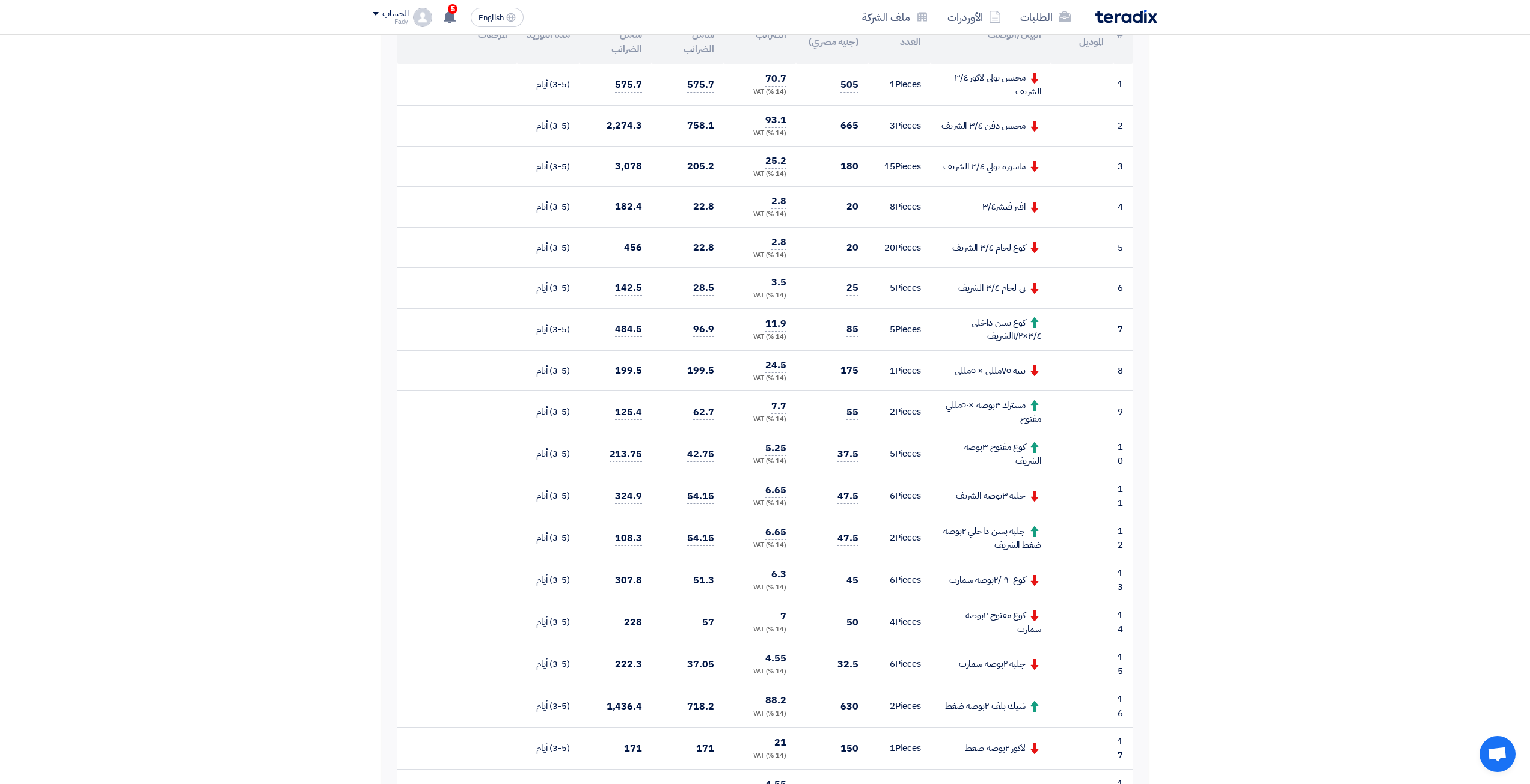
click at [993, 360] on td "بيبه ٧٥مللي ×٥٠مللي" at bounding box center [990, 371] width 120 height 41
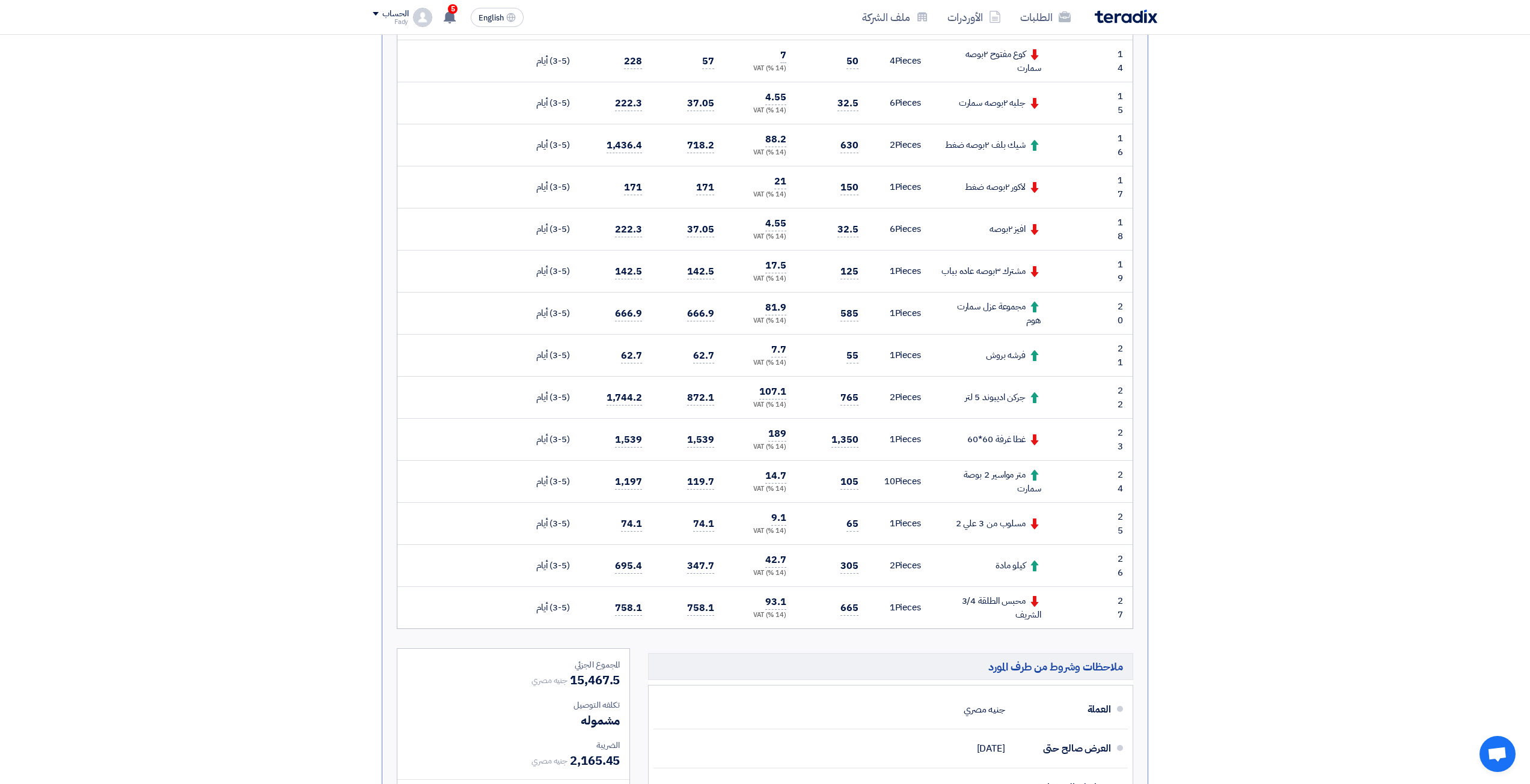
drag, startPoint x: 497, startPoint y: 577, endPoint x: 498, endPoint y: 561, distance: 16.0
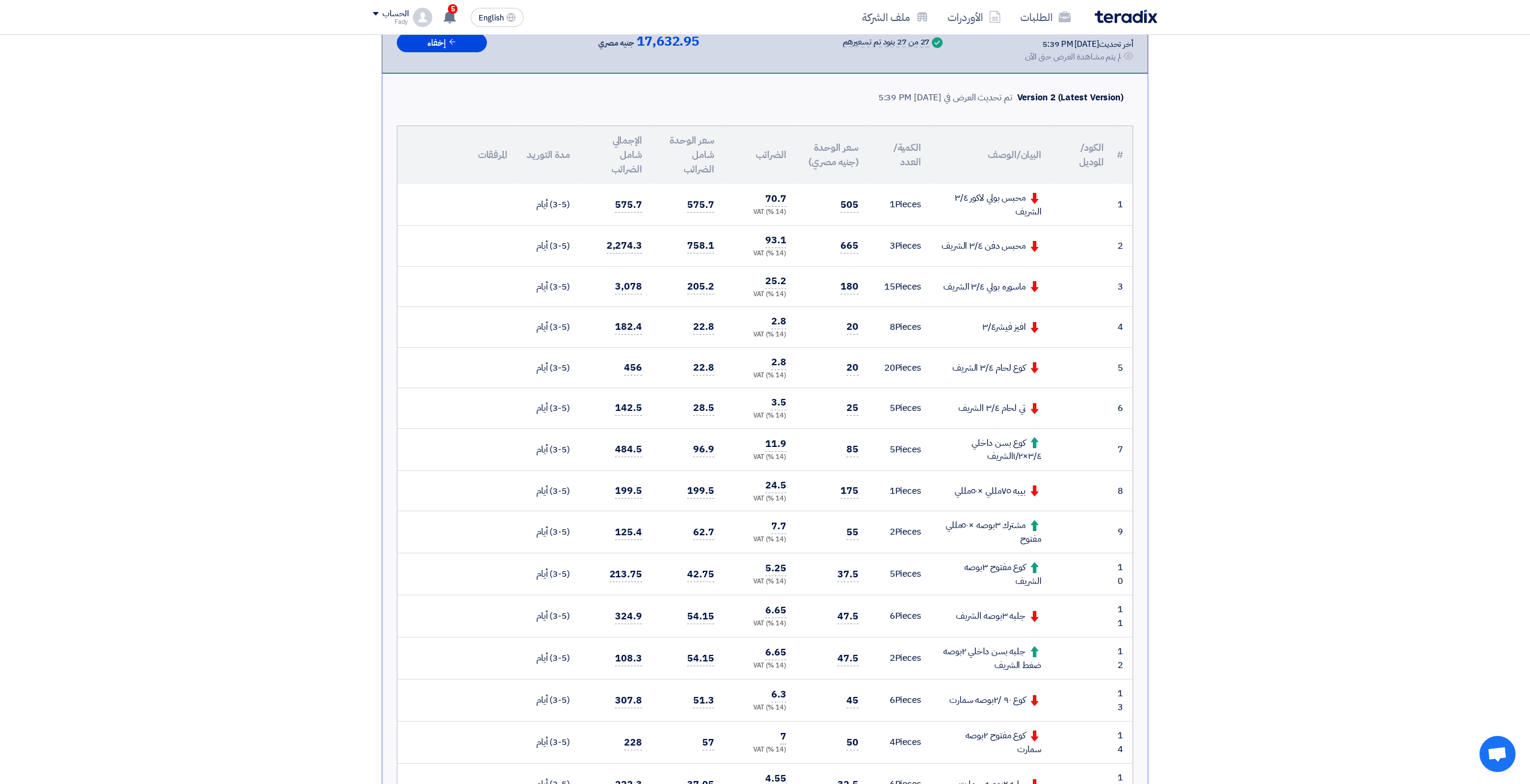
scroll to position [0, 0]
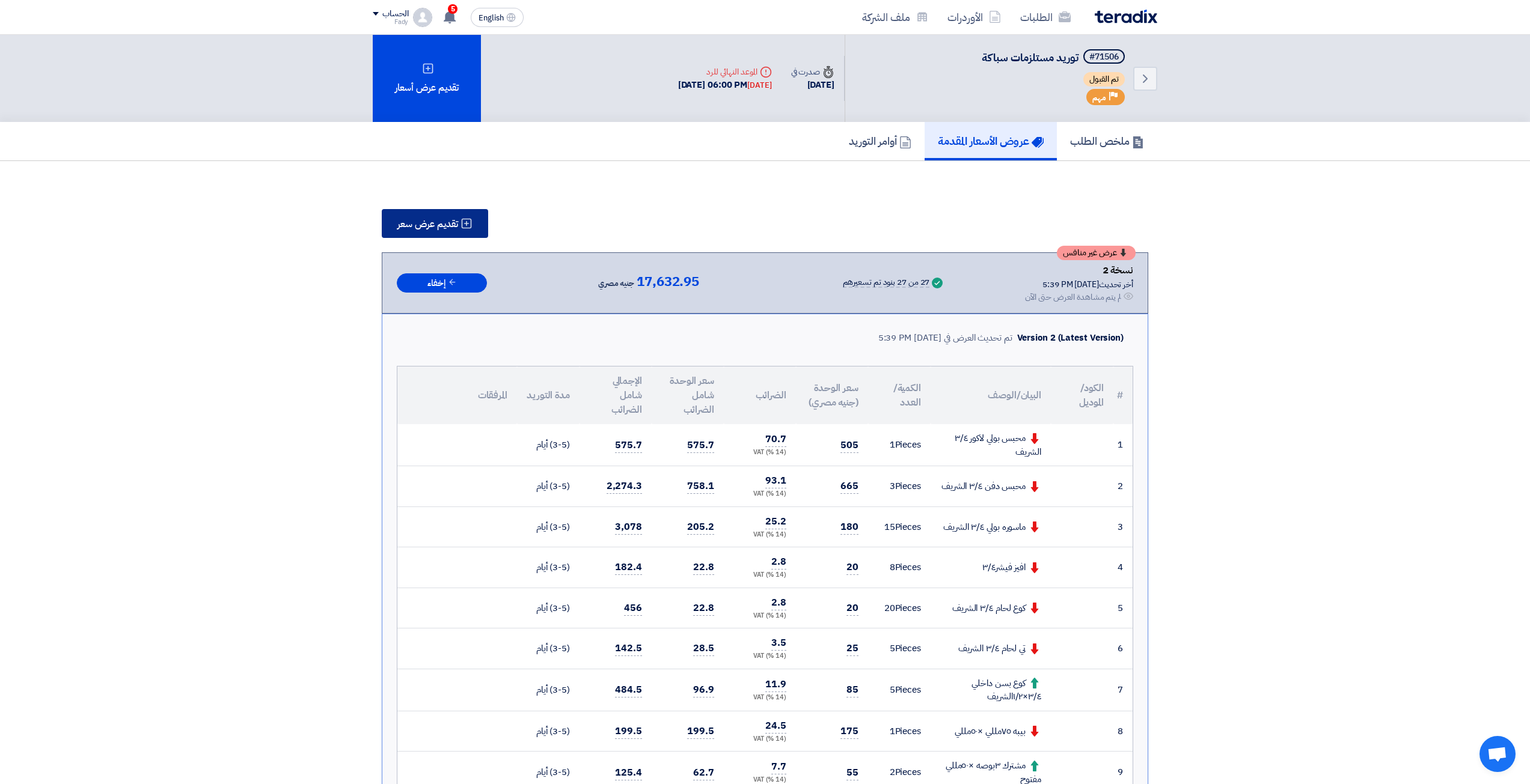
click at [459, 224] on button "تقديم عرض سعر" at bounding box center [434, 223] width 107 height 29
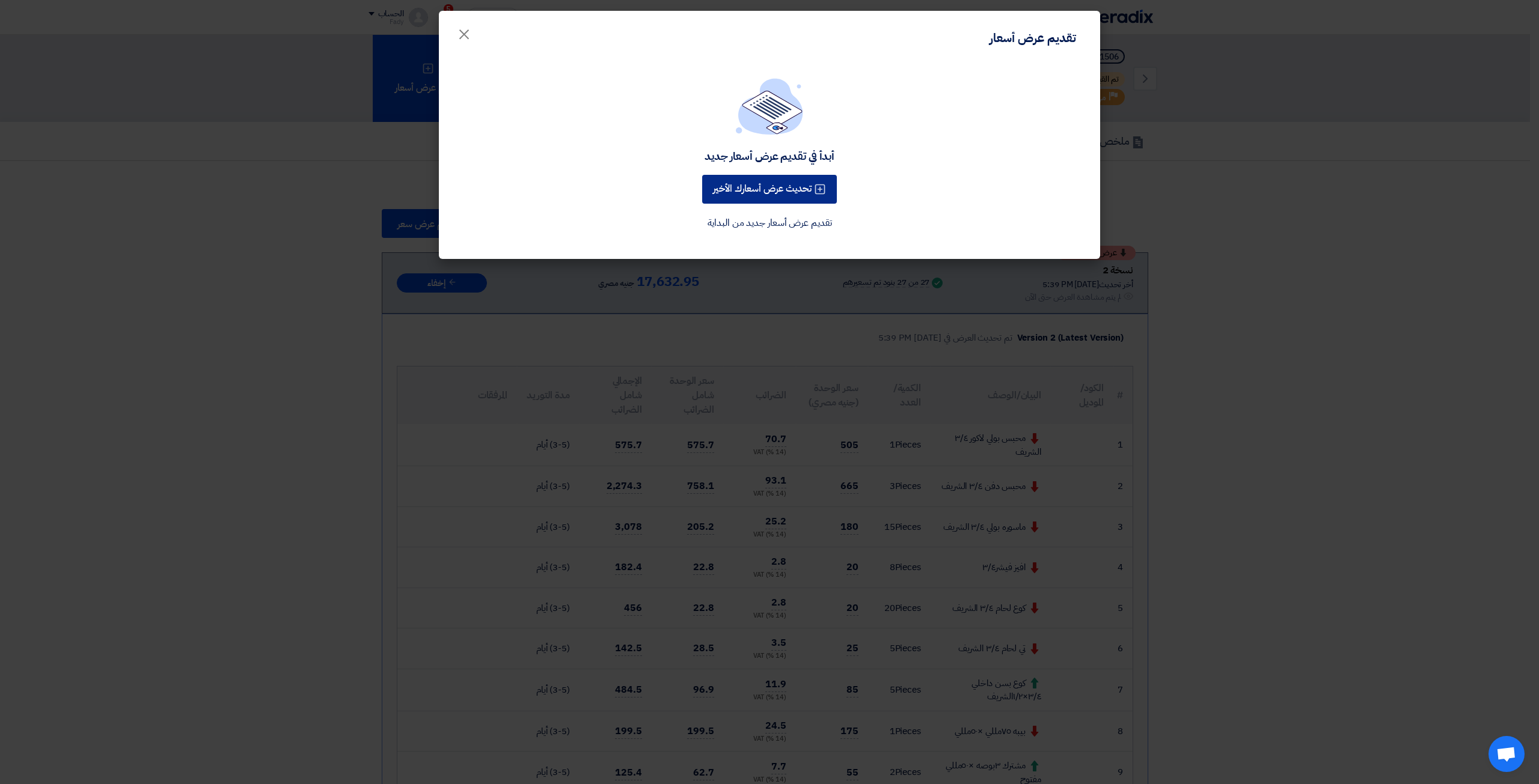
click at [722, 179] on button "تحديث عرض أسعارك الأخير" at bounding box center [770, 189] width 134 height 29
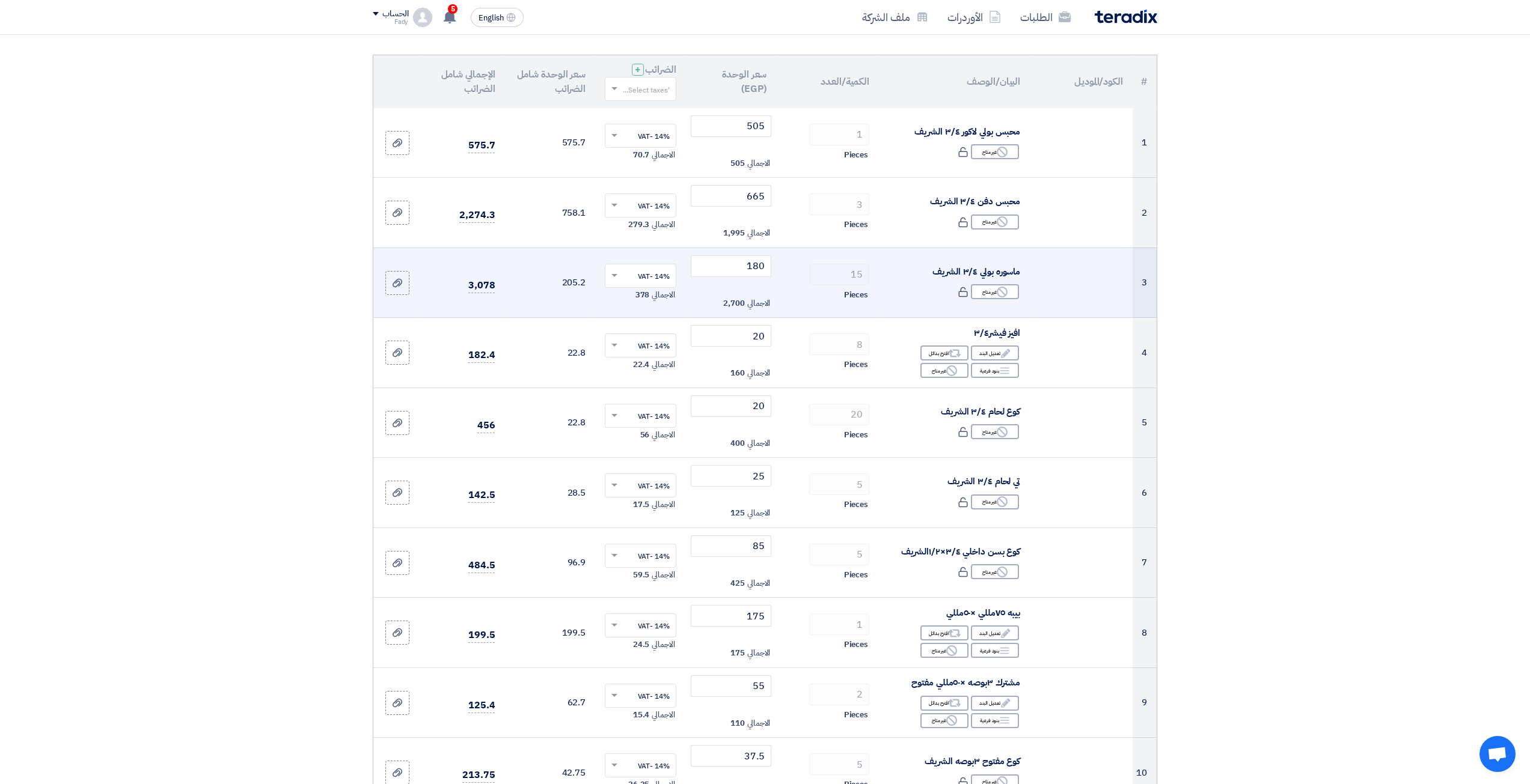
scroll to position [120, 0]
click at [758, 266] on input "180" at bounding box center [731, 265] width 81 height 22
click at [760, 266] on input "180" at bounding box center [731, 265] width 81 height 22
click at [762, 265] on input "180" at bounding box center [731, 265] width 81 height 22
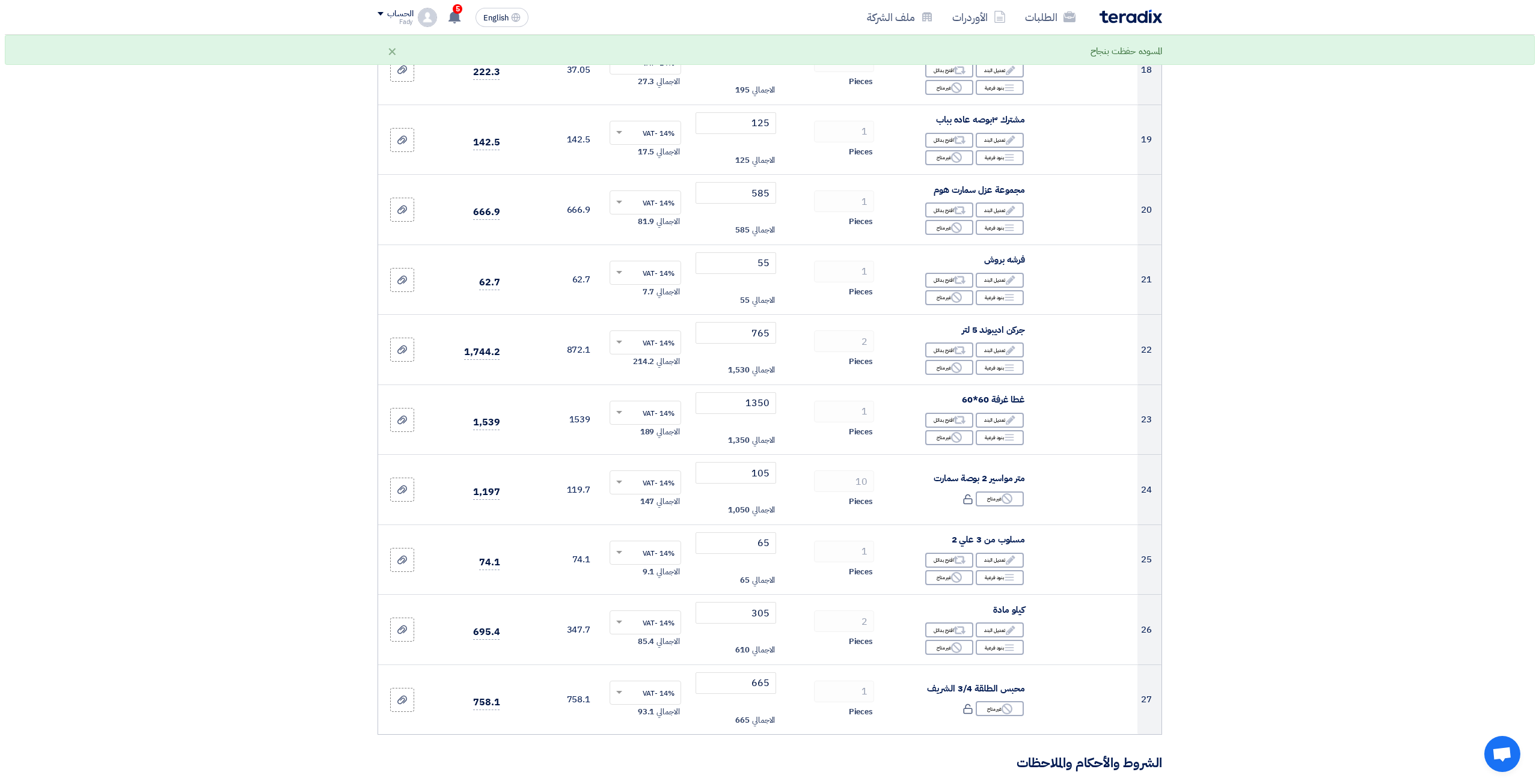
scroll to position [1802, 0]
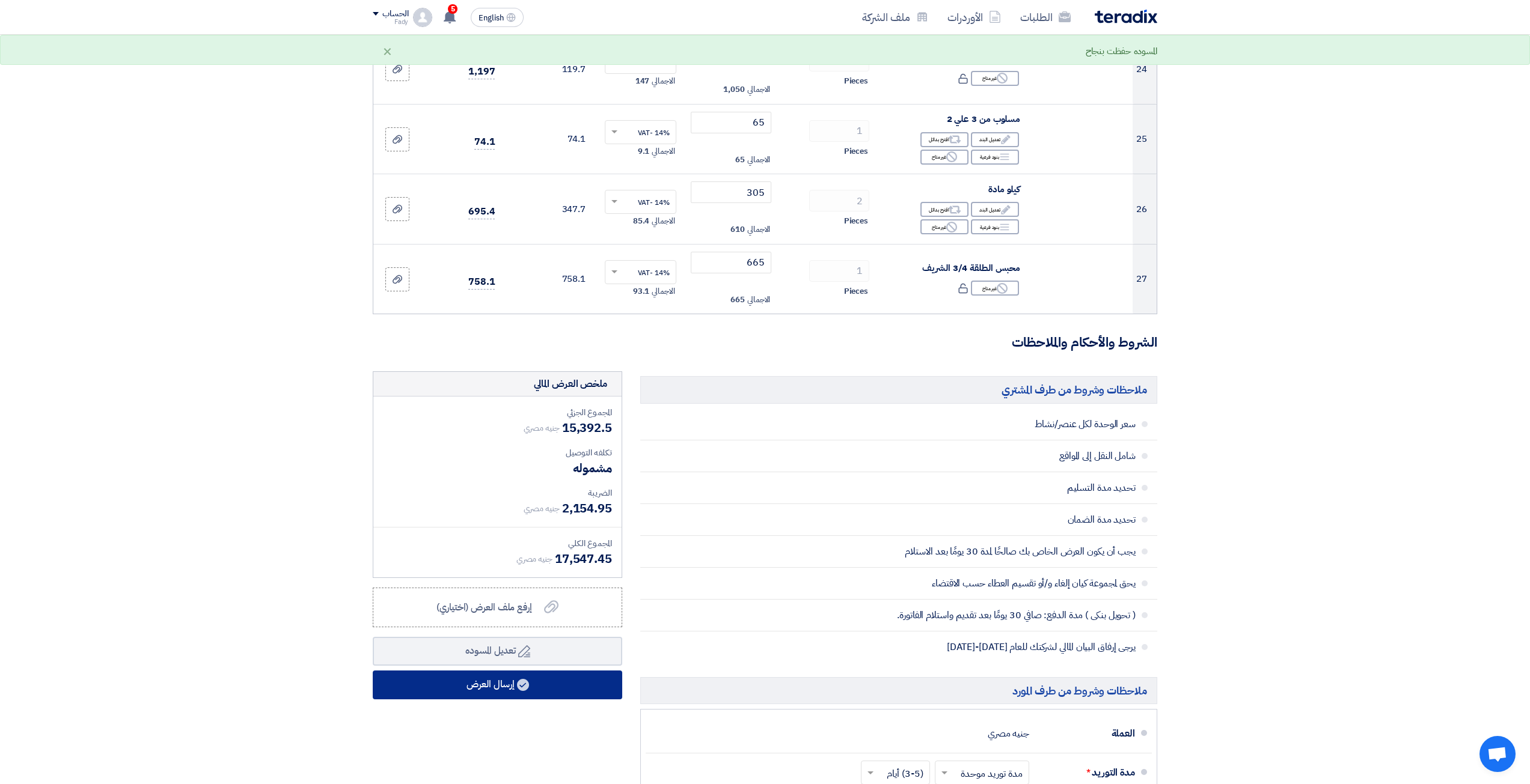
type input "175"
click at [440, 679] on button "إرسال العرض" at bounding box center [497, 685] width 249 height 29
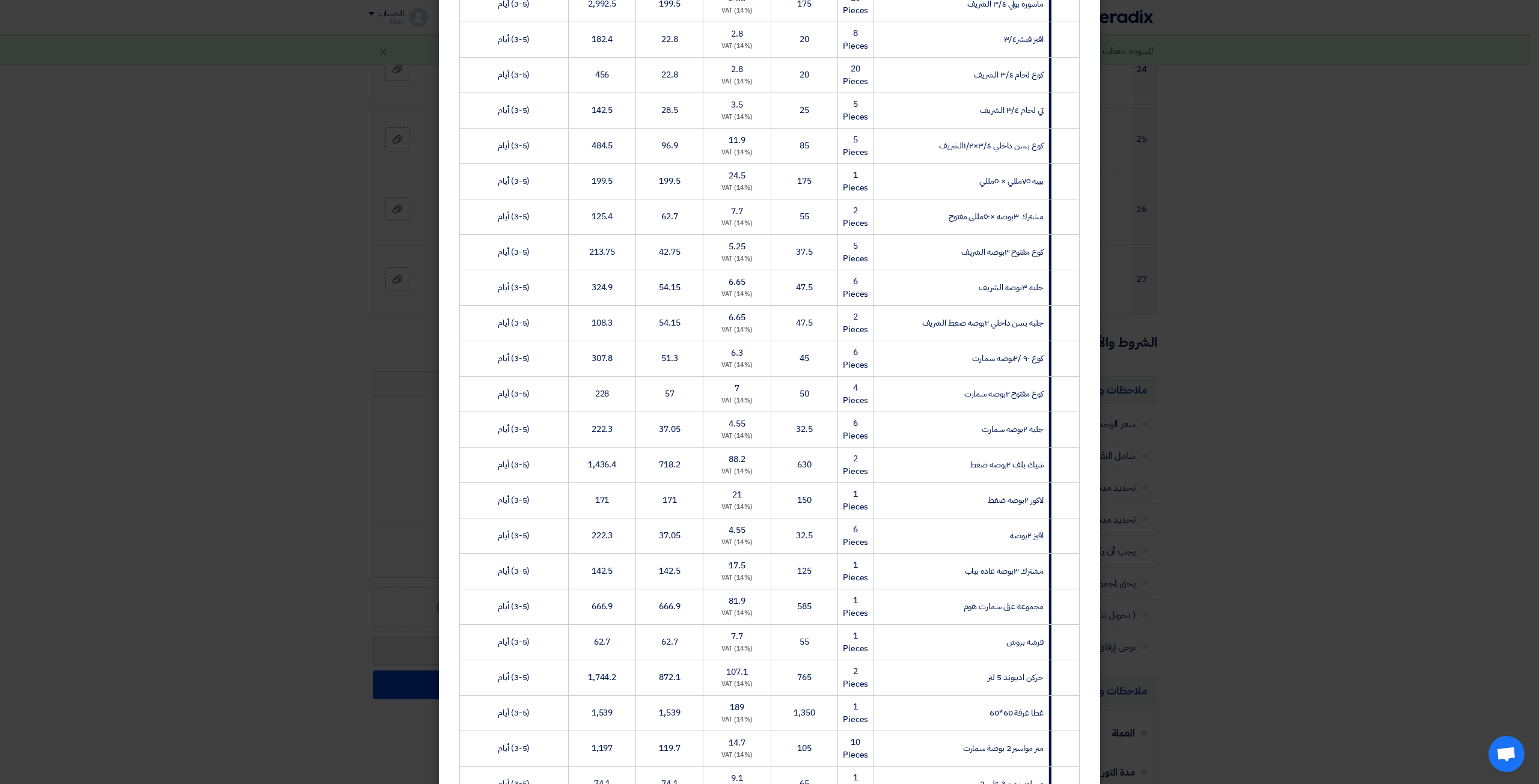
scroll to position [716, 0]
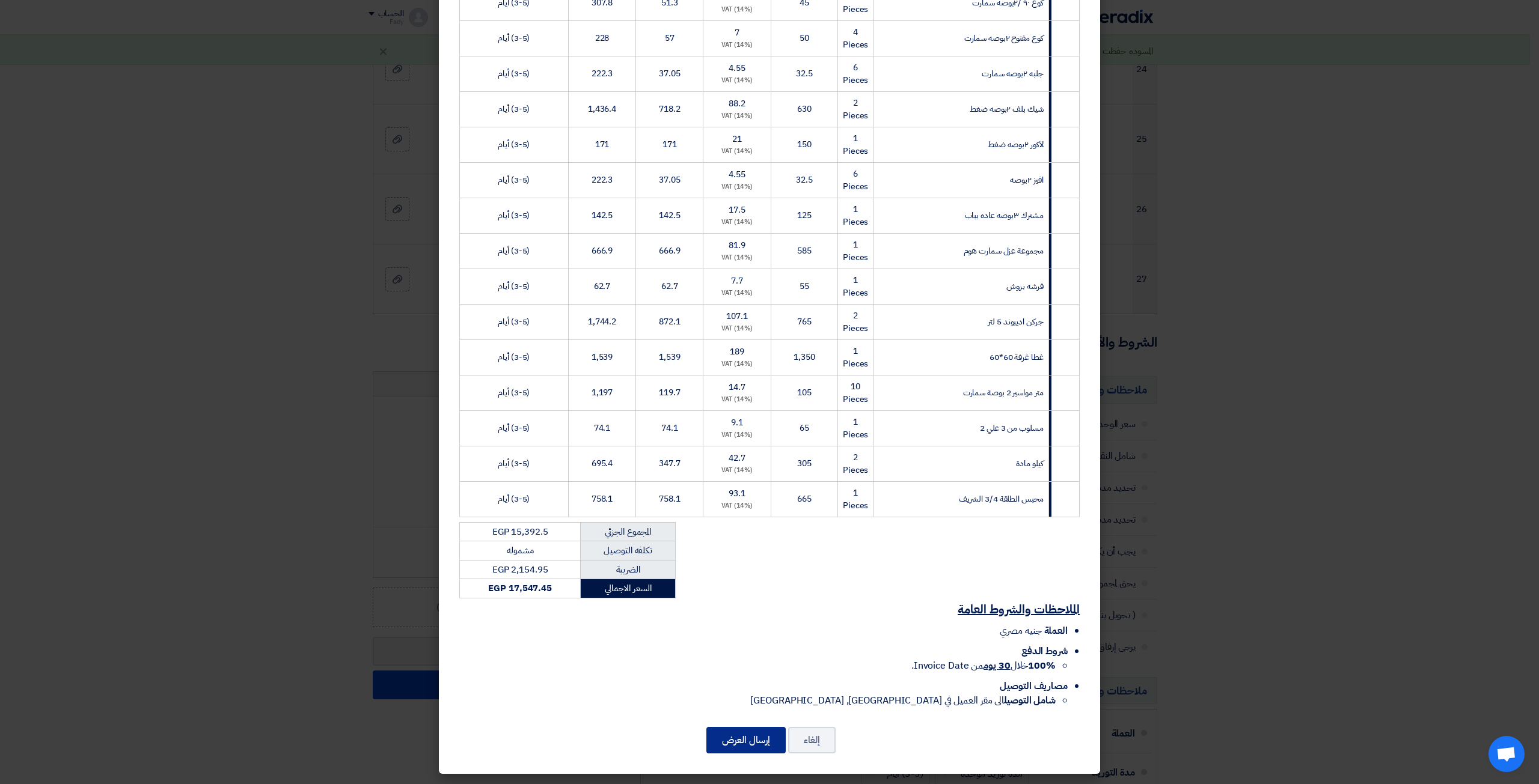
click at [764, 732] on button "إرسال العرض" at bounding box center [746, 740] width 79 height 26
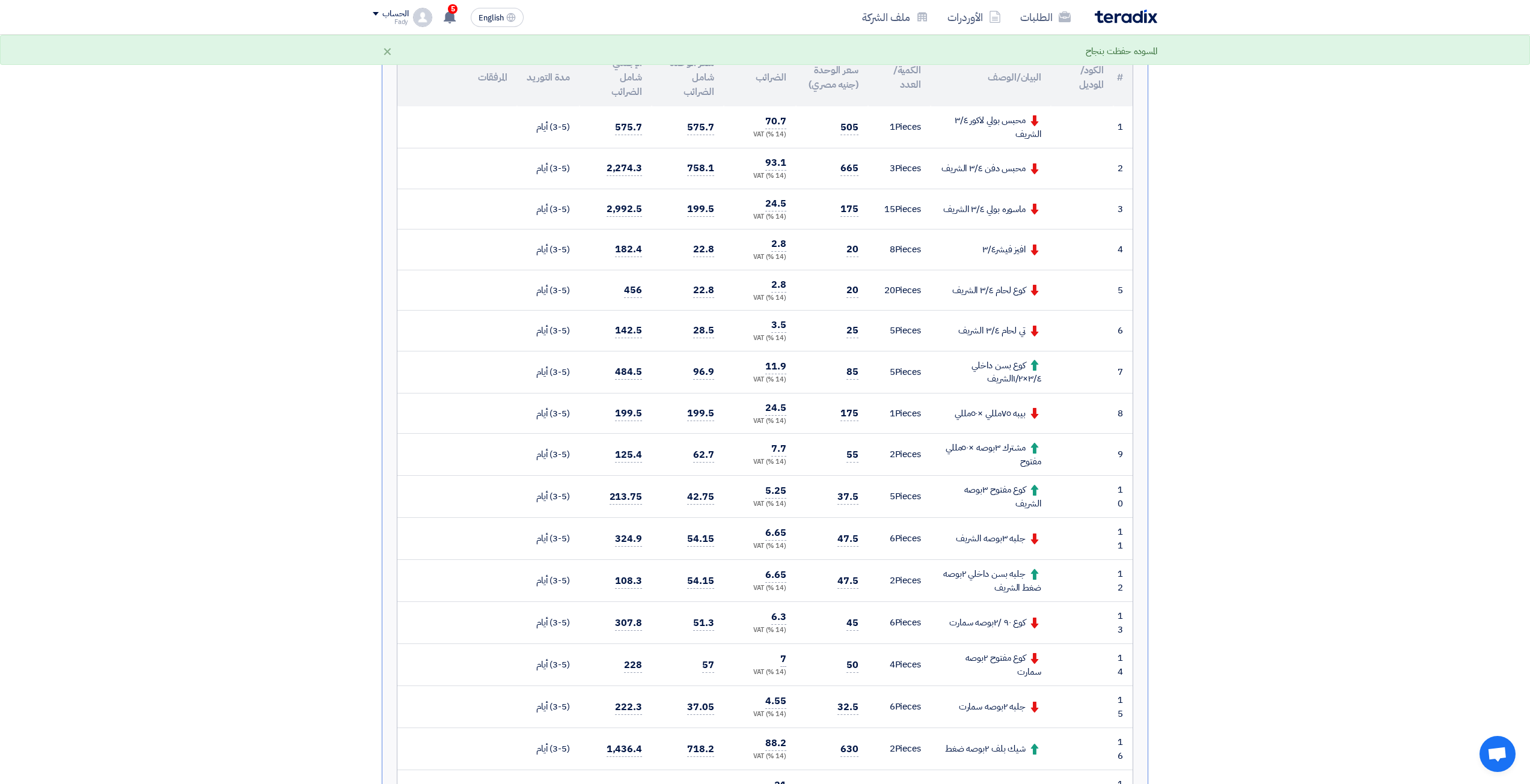
scroll to position [360, 0]
